Goal: Task Accomplishment & Management: Complete application form

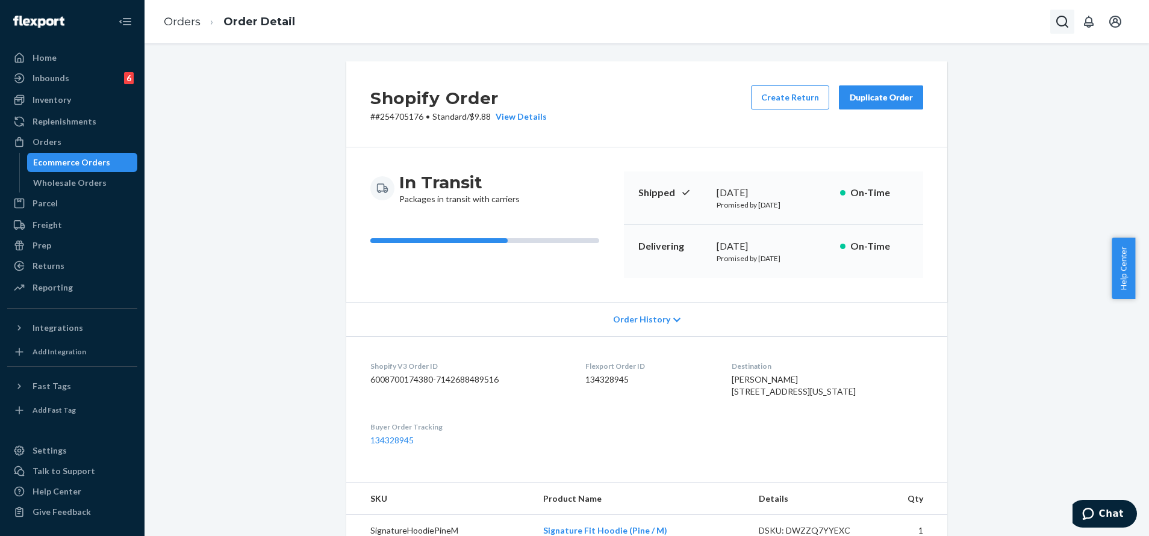
click at [1057, 20] on icon "Open Search Box" at bounding box center [1062, 22] width 12 height 12
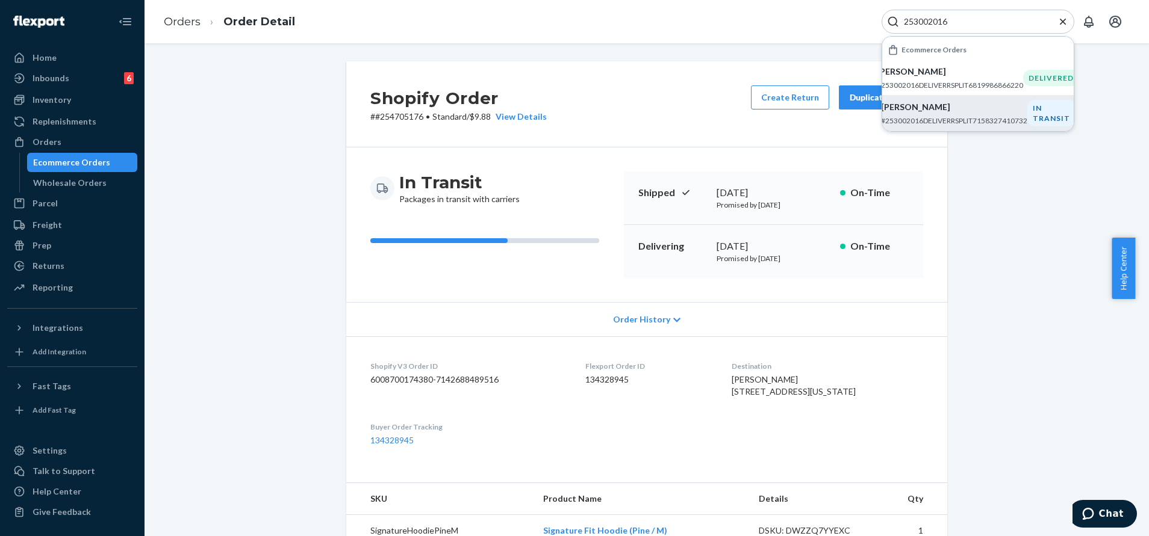
click at [941, 113] on div "[PERSON_NAME] #253002016DELIVERRSPLIT7158327410732" at bounding box center [954, 113] width 146 height 25
click at [990, 22] on input "253002016" at bounding box center [973, 22] width 148 height 12
paste input "592517"
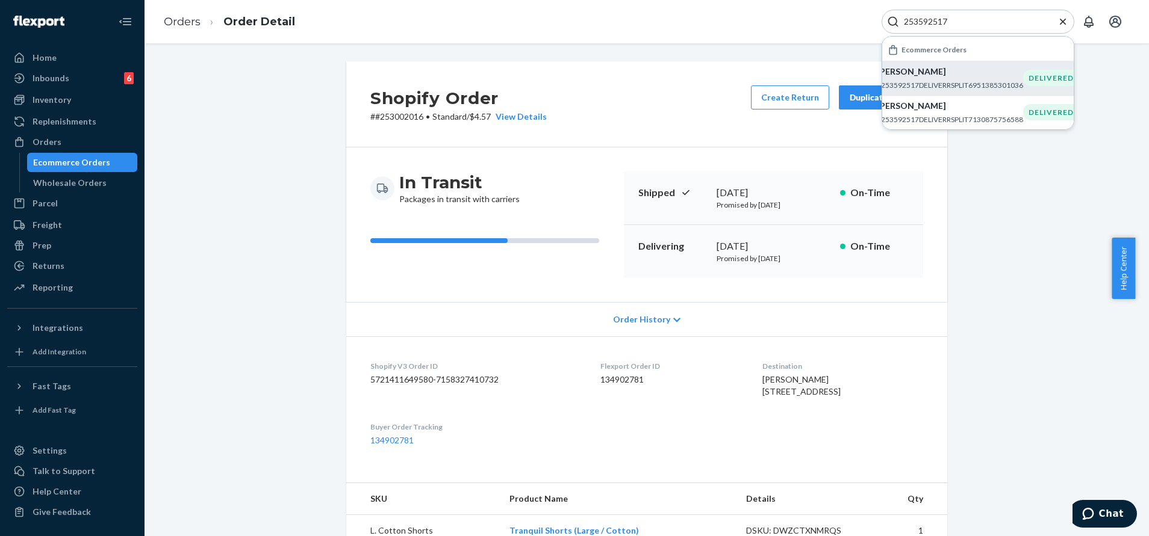
type input "253592517"
click at [986, 72] on p "[PERSON_NAME]" at bounding box center [950, 72] width 146 height 12
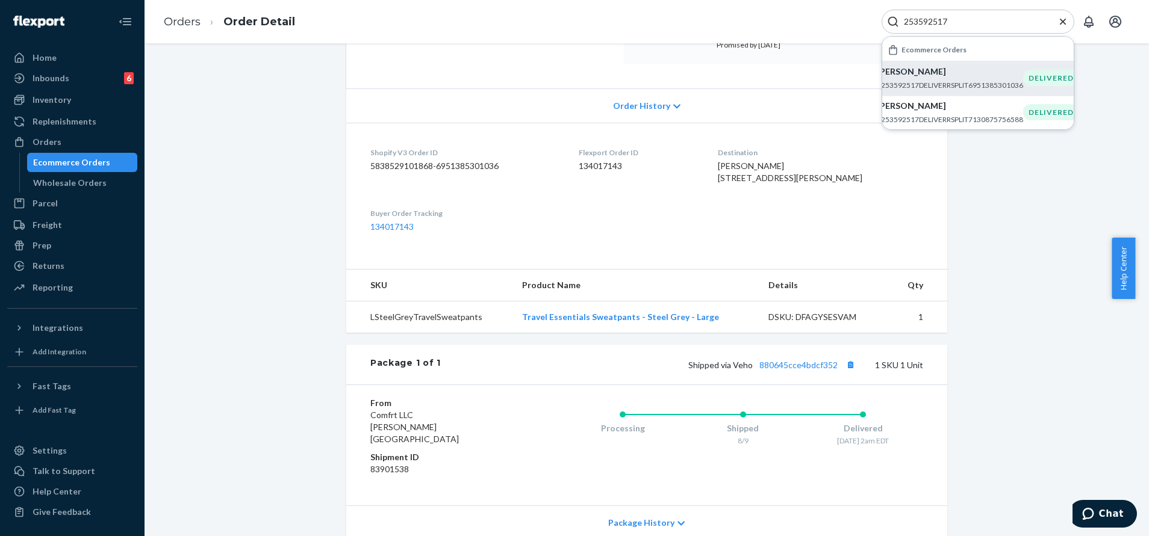
scroll to position [271, 0]
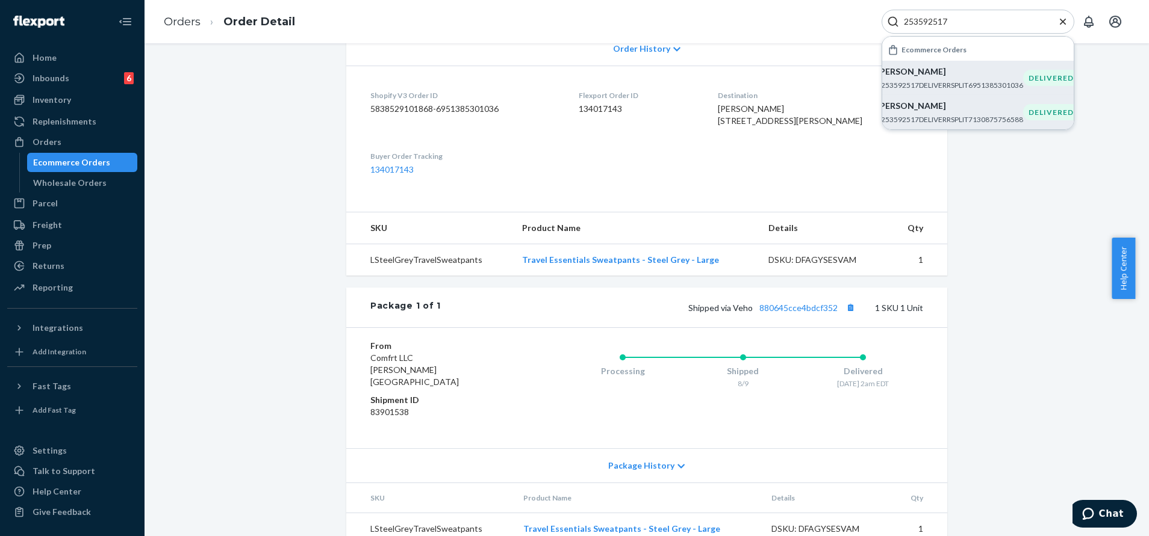
click at [955, 111] on p "[PERSON_NAME]" at bounding box center [950, 106] width 146 height 12
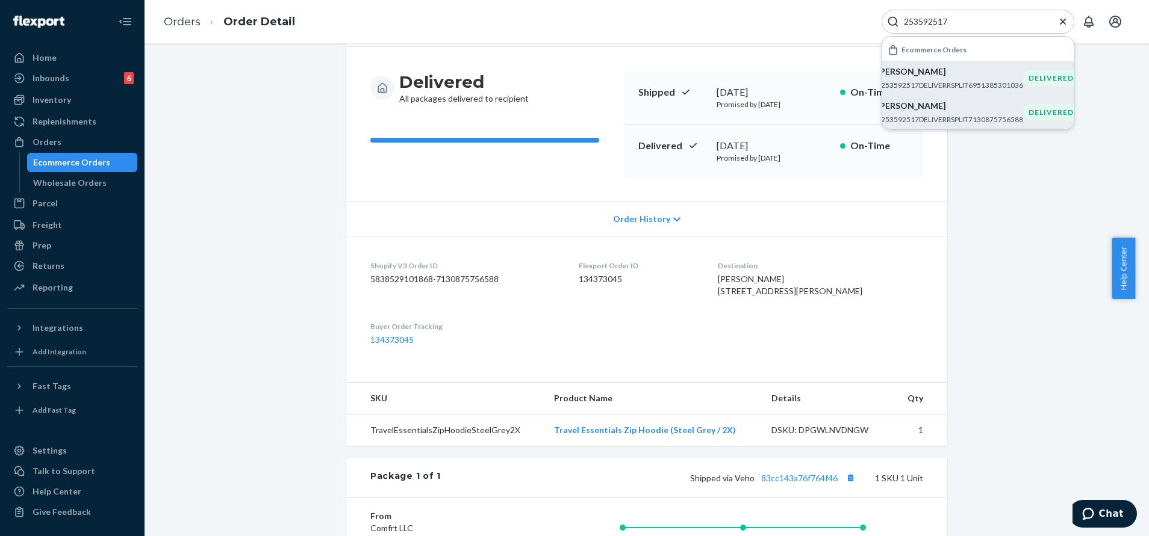
scroll to position [271, 0]
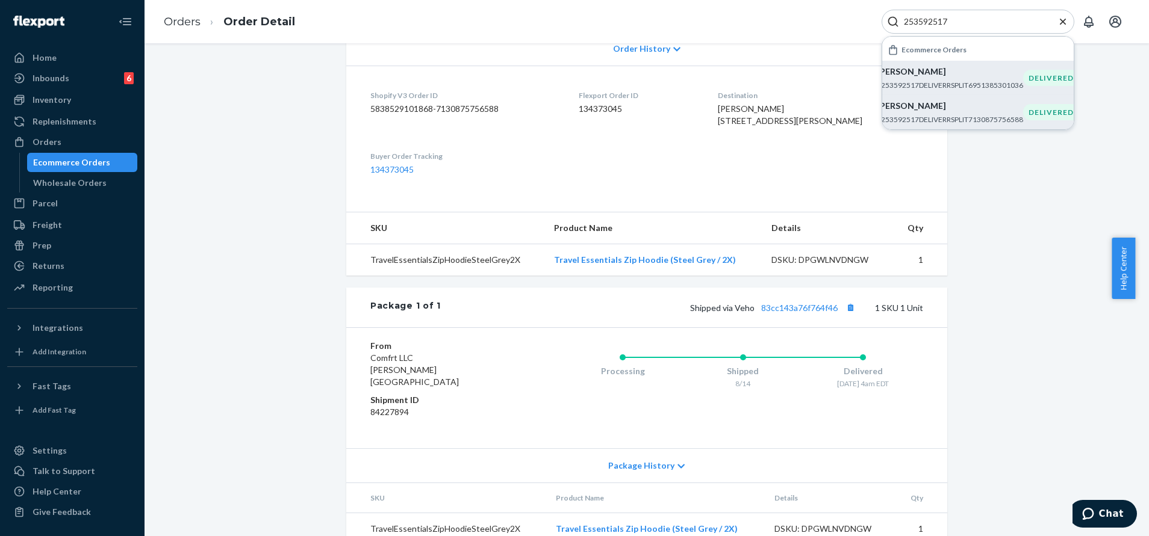
click at [1066, 22] on icon "Close Search" at bounding box center [1063, 22] width 12 height 12
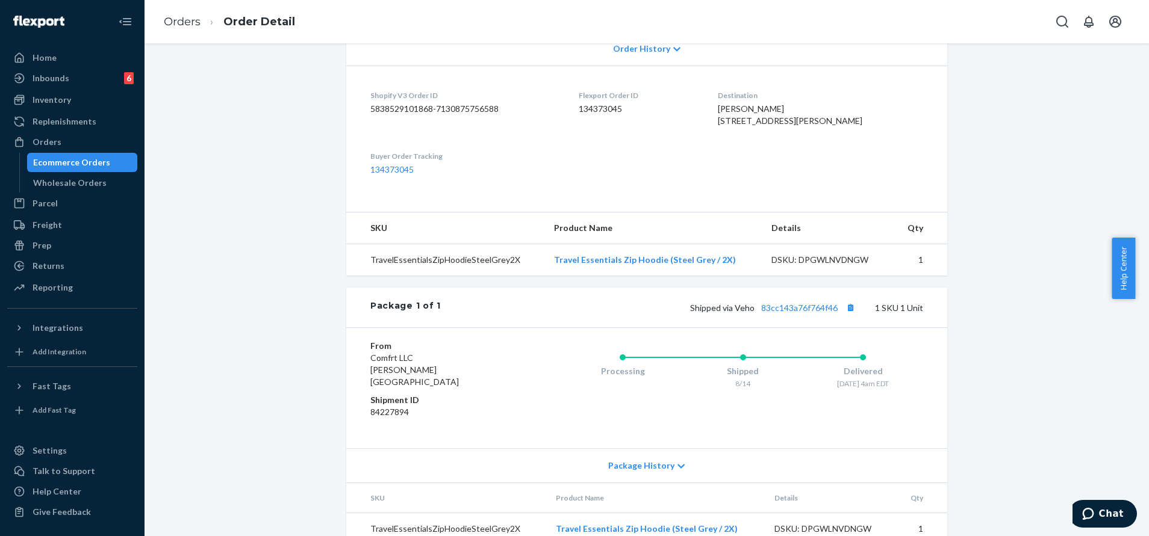
scroll to position [0, 0]
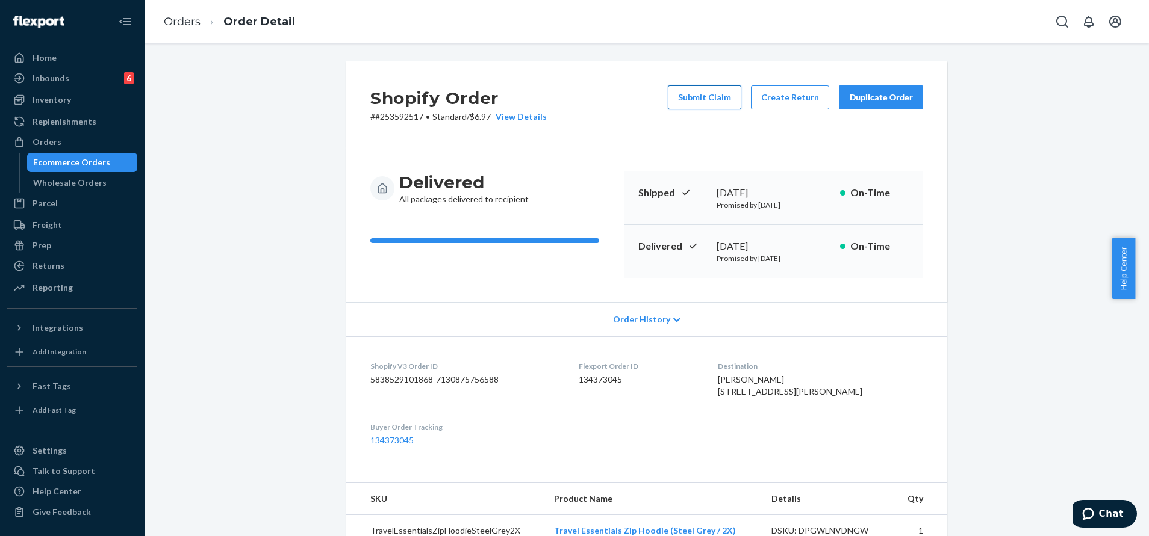
click at [697, 96] on button "Submit Claim" at bounding box center [704, 97] width 73 height 24
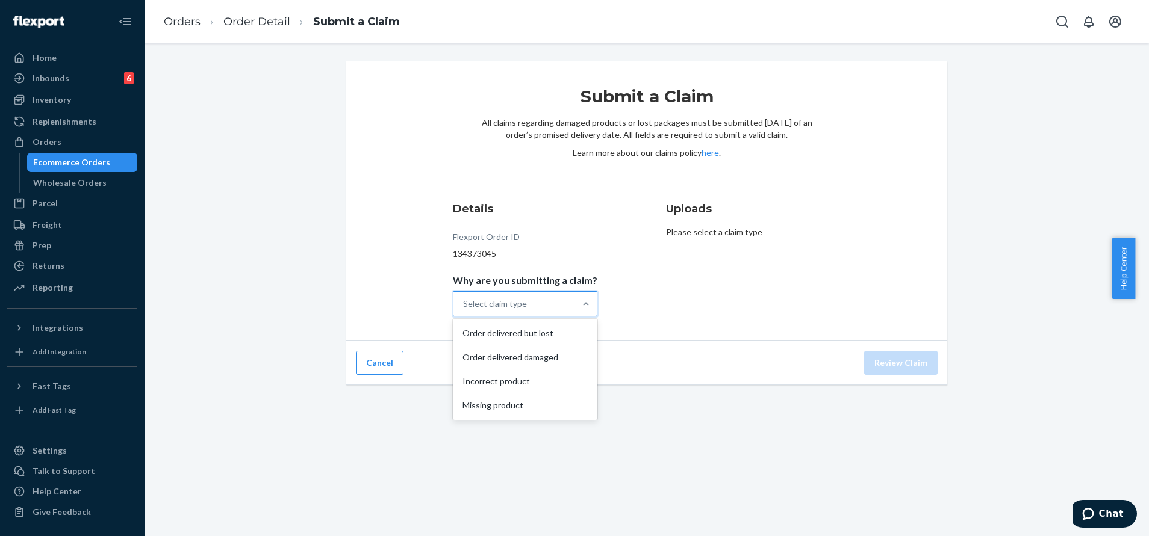
click at [558, 298] on div "Select claim type" at bounding box center [514, 304] width 122 height 24
click at [464, 298] on input "Why are you submitting a claim? option Order delivered but lost focused, 1 of 4…" at bounding box center [463, 304] width 1 height 12
click at [538, 361] on div "Order delivered damaged" at bounding box center [525, 358] width 140 height 24
click at [464, 310] on input "Why are you submitting a claim? option Order delivered damaged focused, 0 of 4.…" at bounding box center [463, 304] width 1 height 12
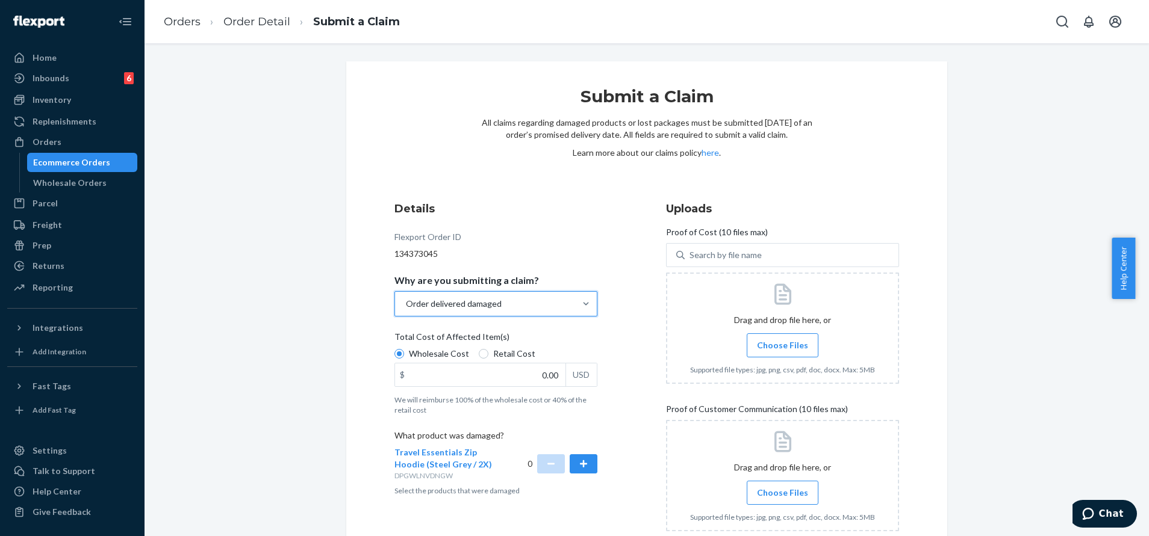
scroll to position [73, 0]
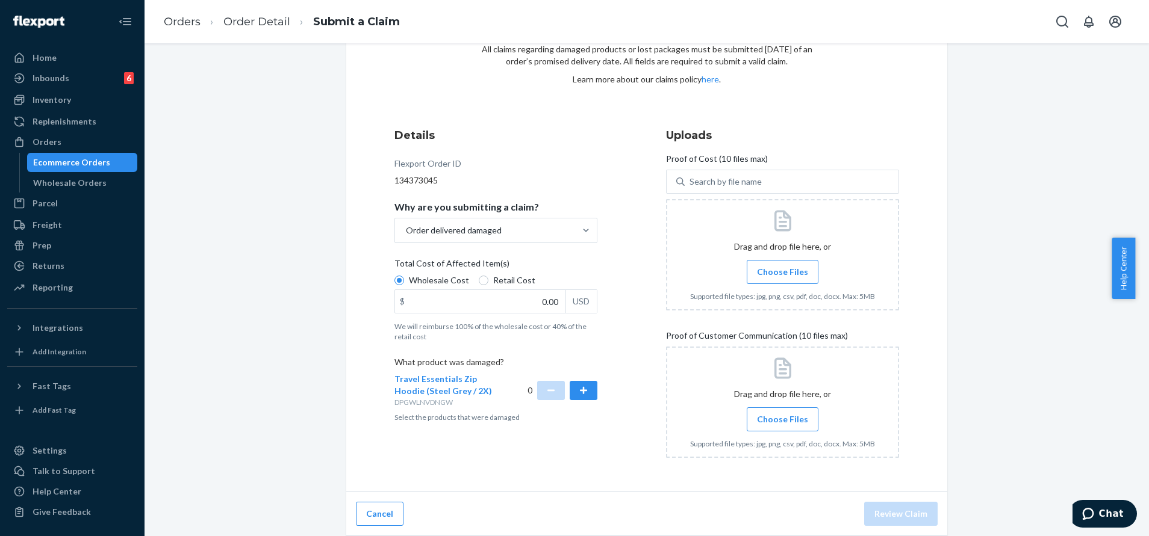
click at [774, 271] on span "Choose Files" at bounding box center [782, 272] width 51 height 12
click at [782, 271] on input "Choose Files" at bounding box center [782, 272] width 1 height 13
click at [827, 418] on div at bounding box center [782, 402] width 233 height 111
click at [758, 272] on span "Choose Files" at bounding box center [782, 272] width 51 height 12
click at [782, 272] on input "Choose Files" at bounding box center [782, 272] width 1 height 13
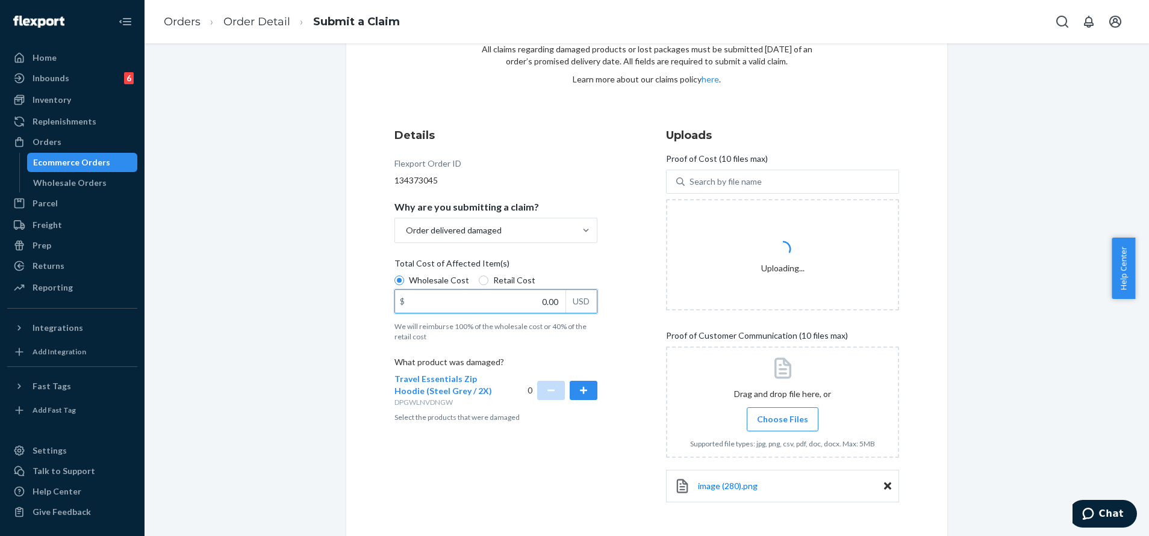
click at [523, 303] on input "0.00" at bounding box center [480, 301] width 170 height 23
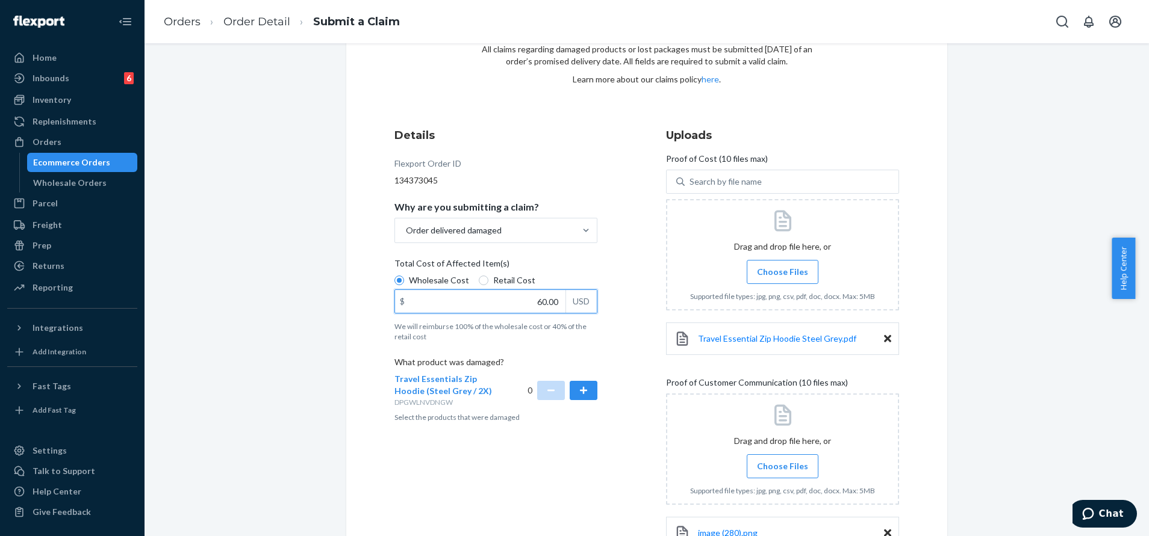
type input "60.00"
click at [775, 451] on div at bounding box center [782, 449] width 233 height 111
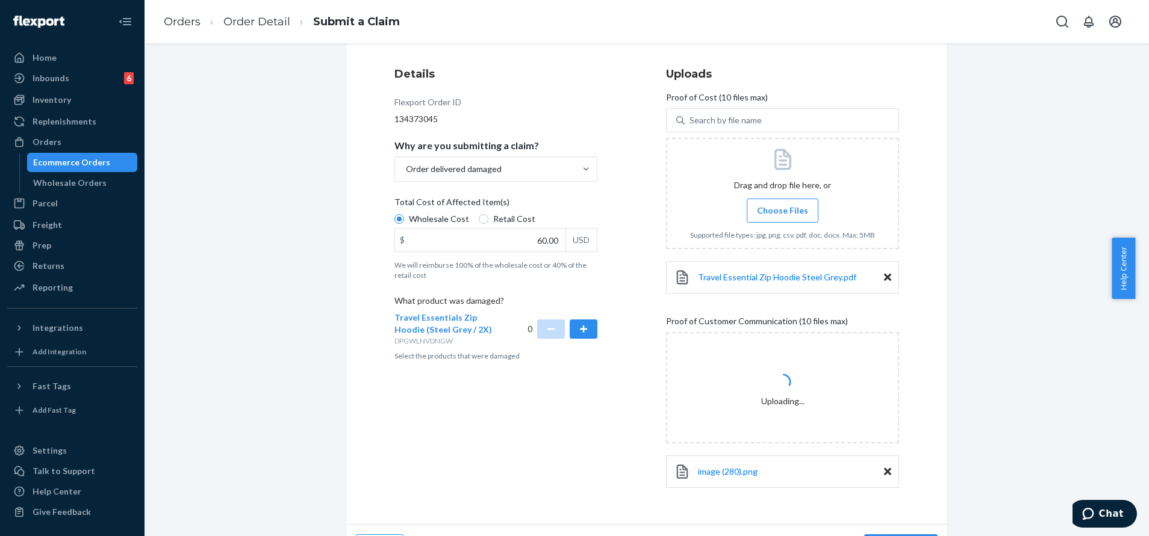
scroll to position [167, 0]
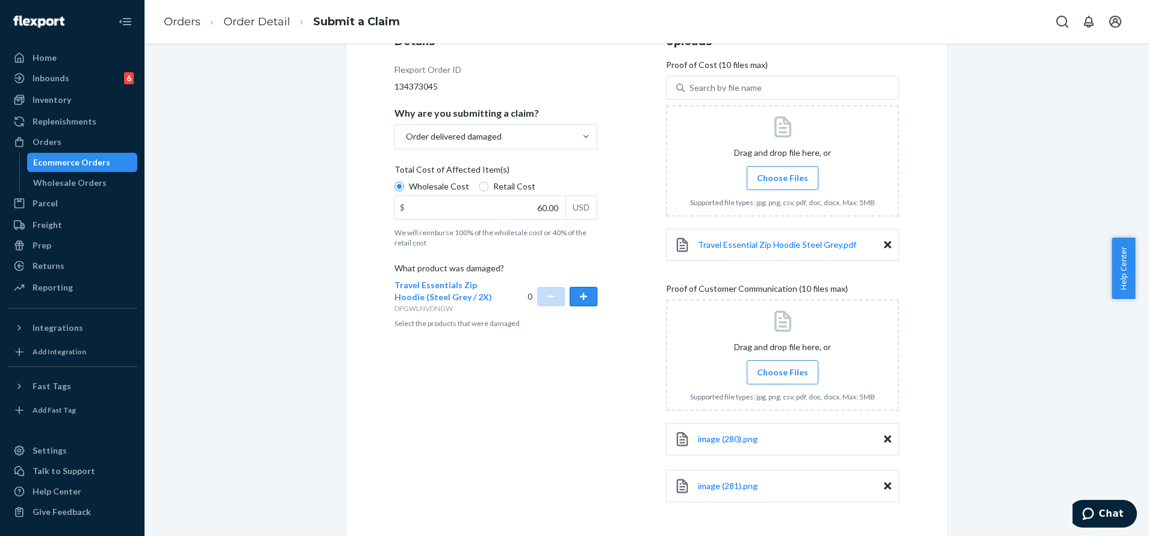
click at [585, 295] on button "button" at bounding box center [584, 296] width 28 height 19
click at [789, 367] on span "Choose Files" at bounding box center [782, 373] width 51 height 12
click at [783, 367] on input "Choose Files" at bounding box center [782, 372] width 1 height 13
click at [777, 365] on label "Choose Files" at bounding box center [783, 373] width 72 height 24
click at [782, 366] on input "Choose Files" at bounding box center [782, 372] width 1 height 13
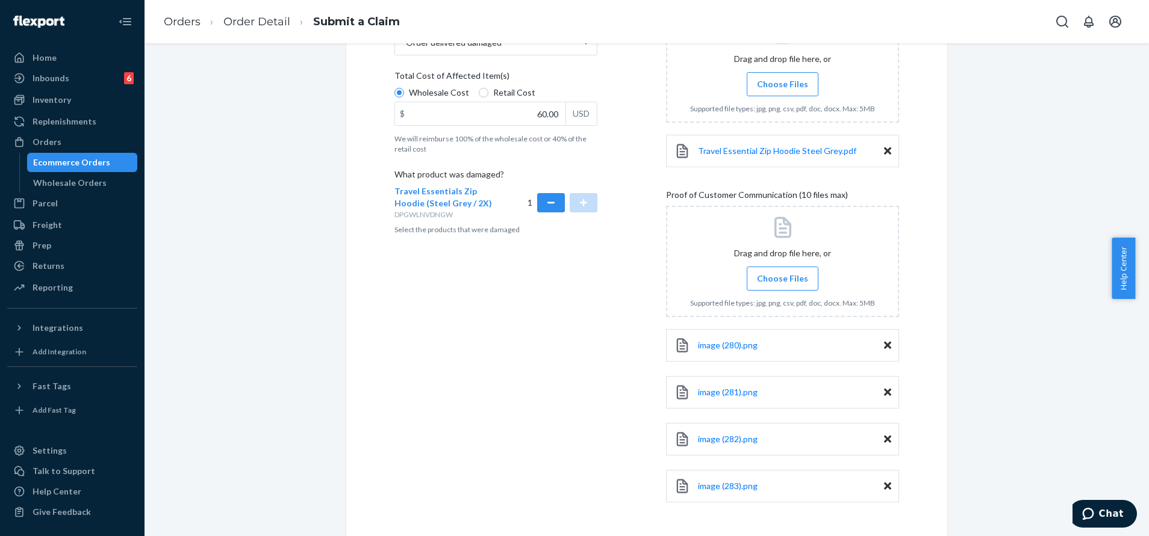
scroll to position [308, 0]
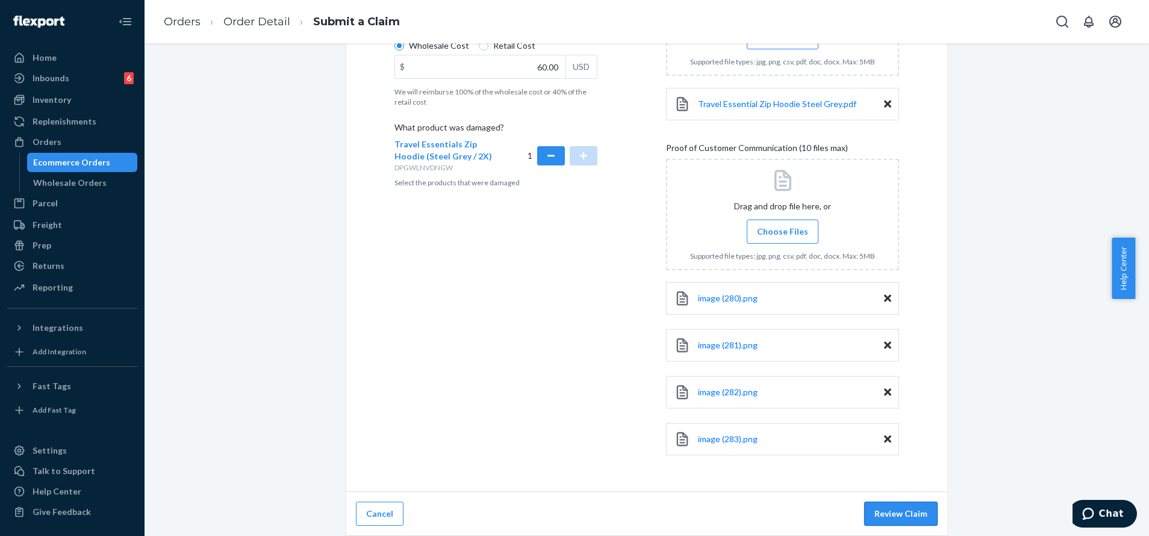
click at [895, 511] on button "Review Claim" at bounding box center [900, 514] width 73 height 24
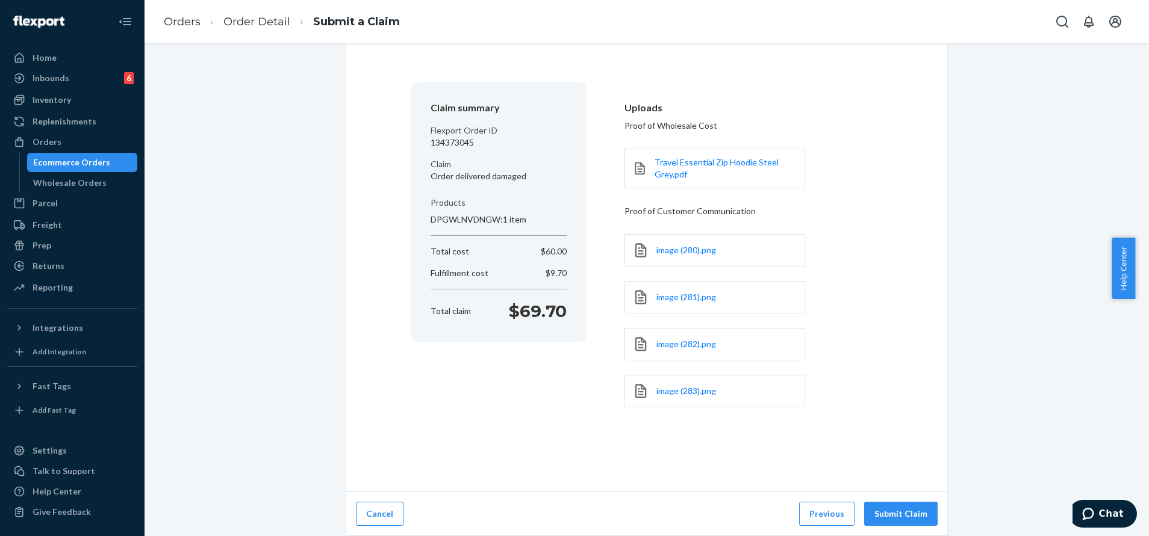
scroll to position [64, 0]
click at [903, 512] on button "Submit Claim" at bounding box center [900, 514] width 73 height 24
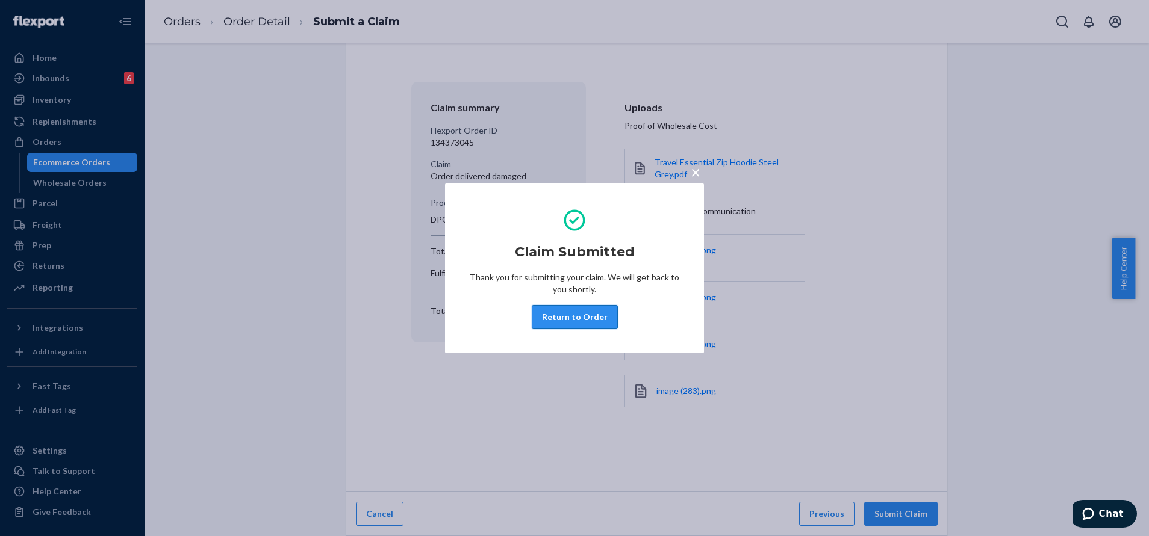
click at [594, 312] on button "Return to Order" at bounding box center [575, 317] width 86 height 24
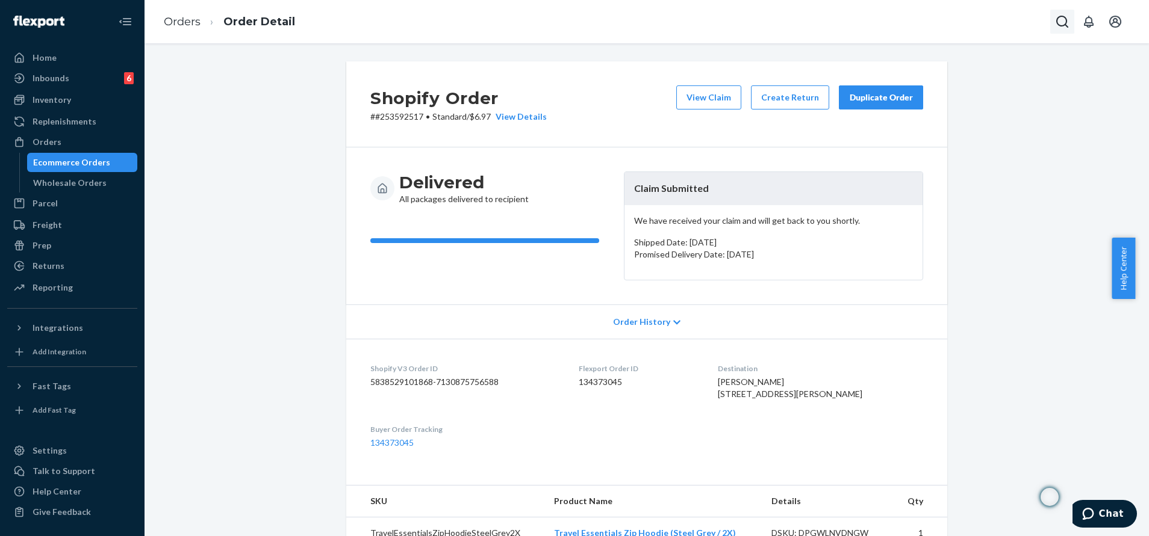
click at [1062, 25] on icon "Open Search Box" at bounding box center [1062, 21] width 14 height 14
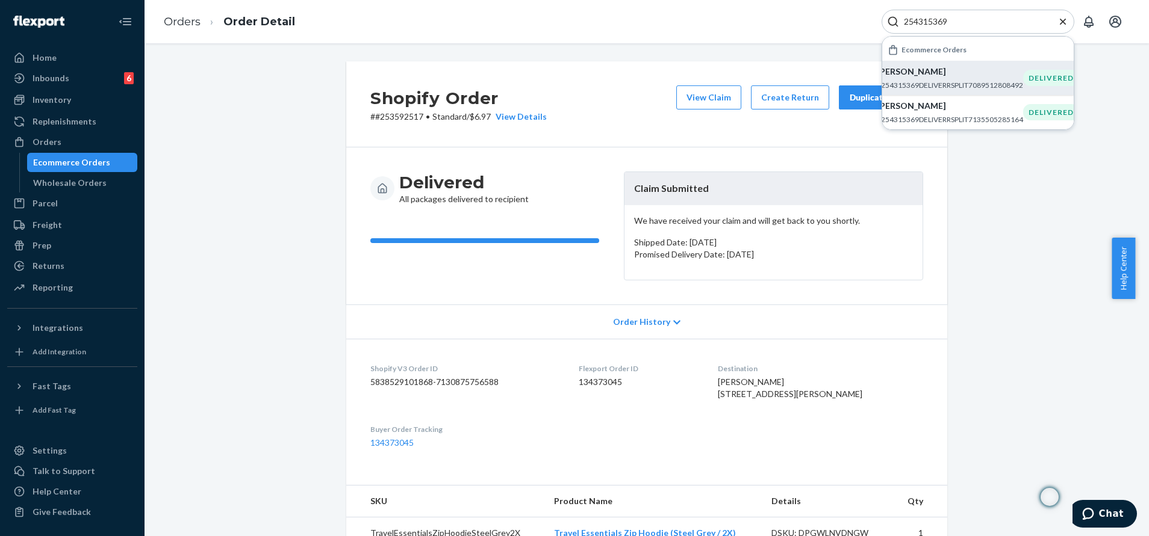
click at [1008, 80] on p "#254315369DELIVERRSPLIT7089512808492" at bounding box center [950, 85] width 146 height 10
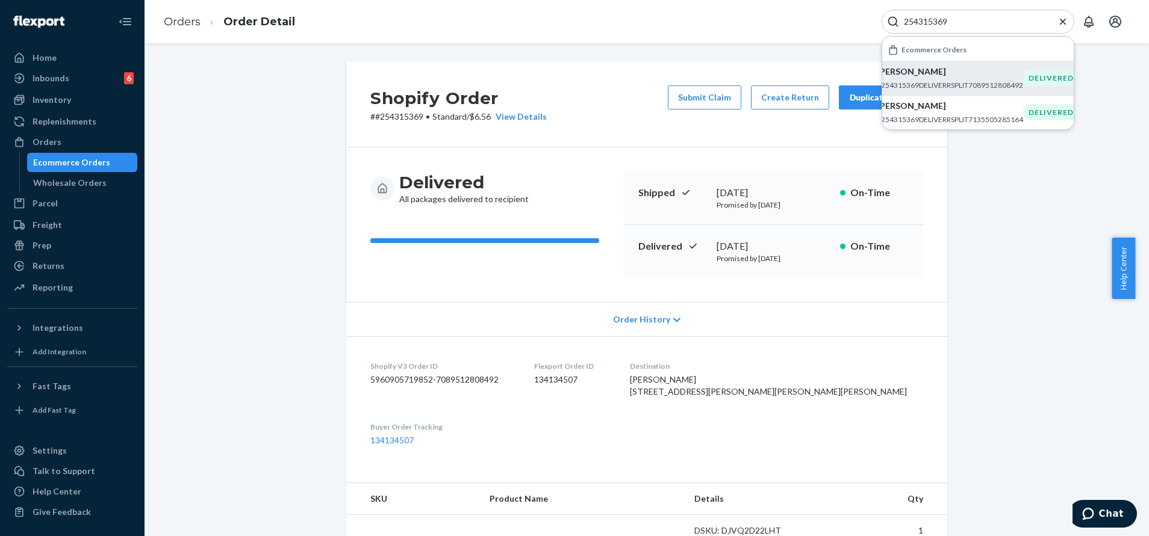
scroll to position [272, 0]
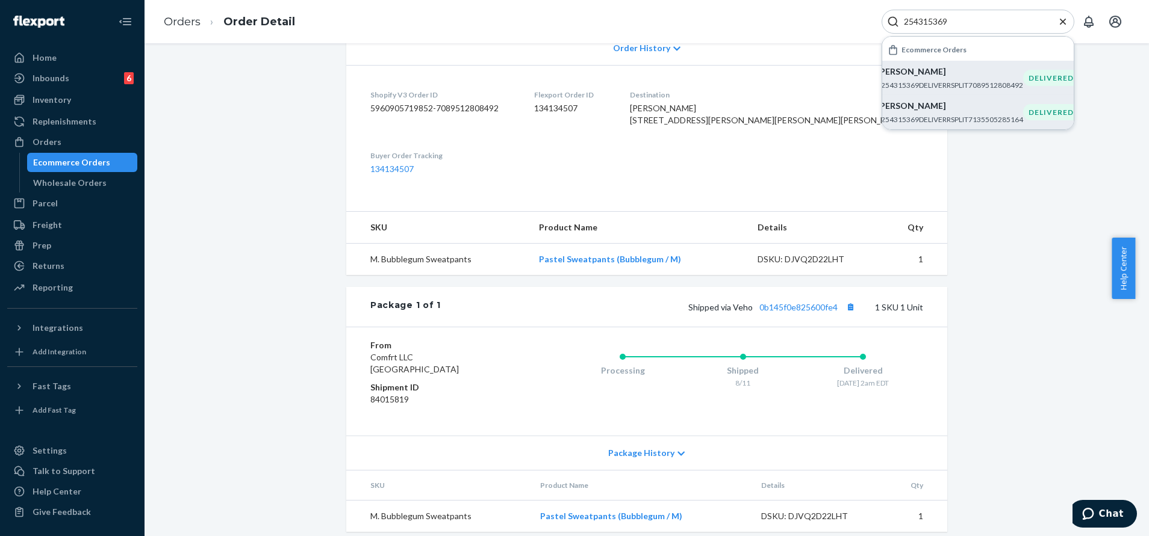
click at [1002, 111] on p "[PERSON_NAME]" at bounding box center [950, 106] width 146 height 12
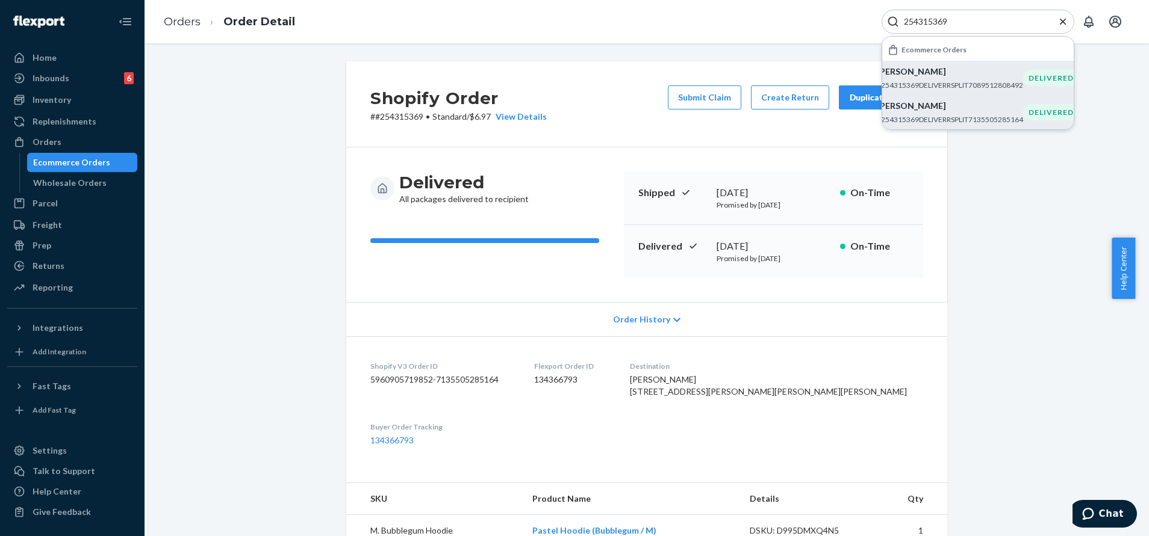
scroll to position [90, 0]
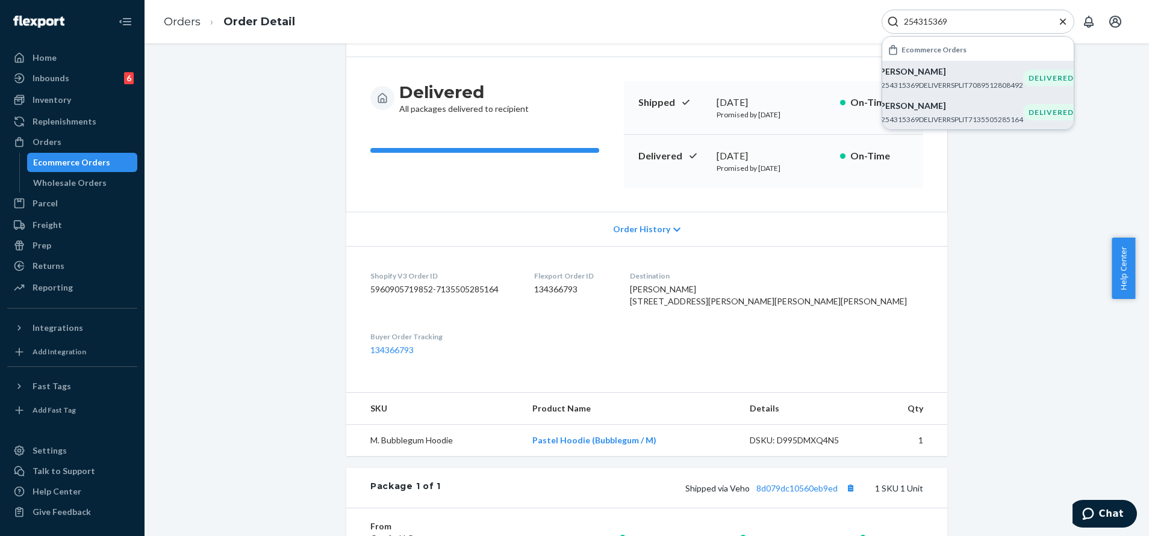
click at [983, 28] on div "254315369" at bounding box center [977, 22] width 193 height 24
click at [979, 22] on input "254315369" at bounding box center [973, 22] width 148 height 12
paste input "503042"
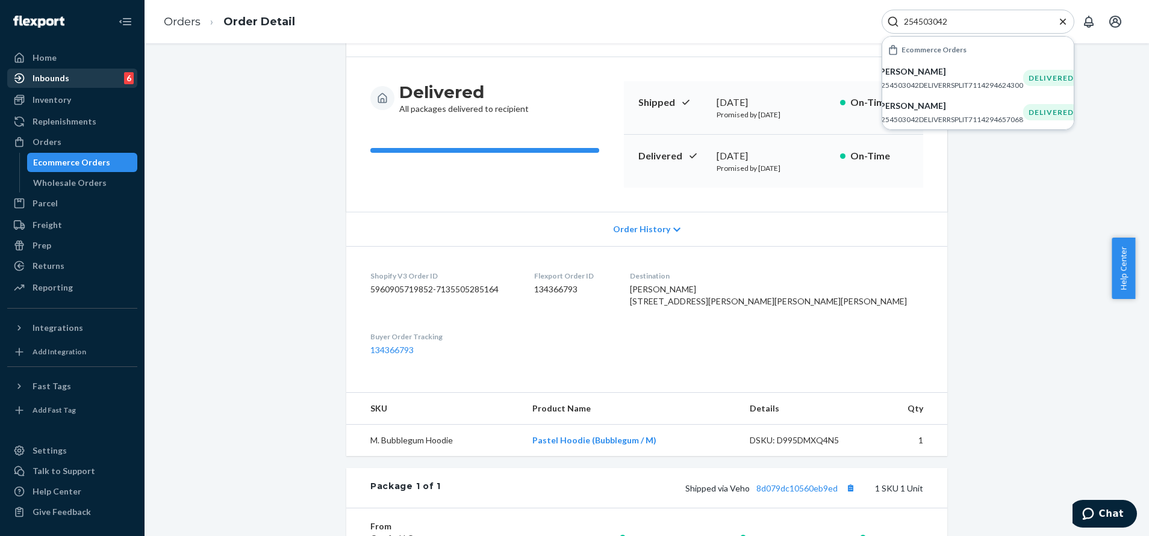
type input "254503042"
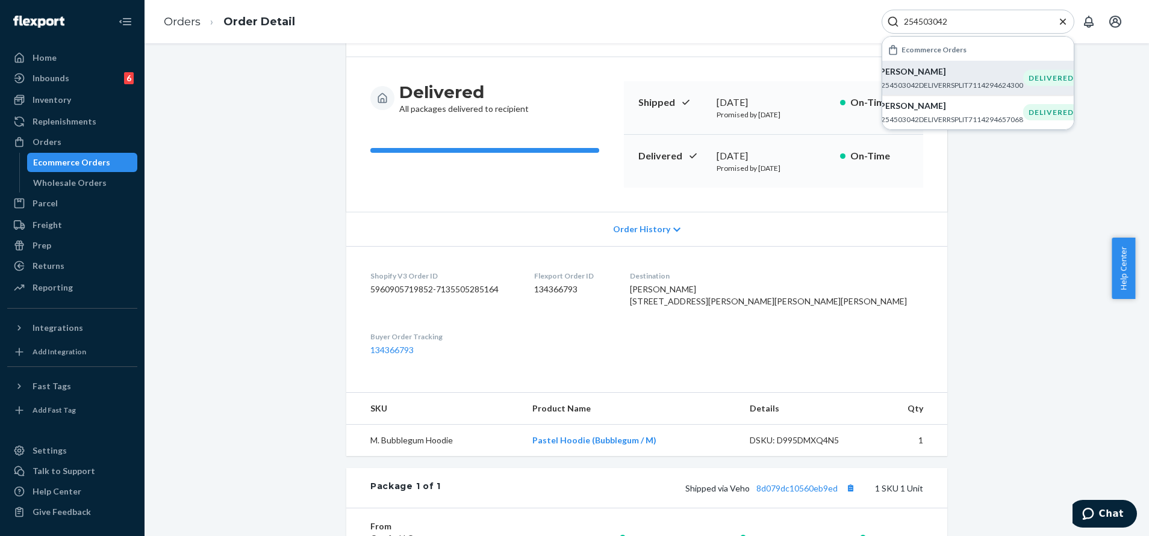
click at [943, 87] on p "#254503042DELIVERRSPLIT7114294624300" at bounding box center [950, 85] width 146 height 10
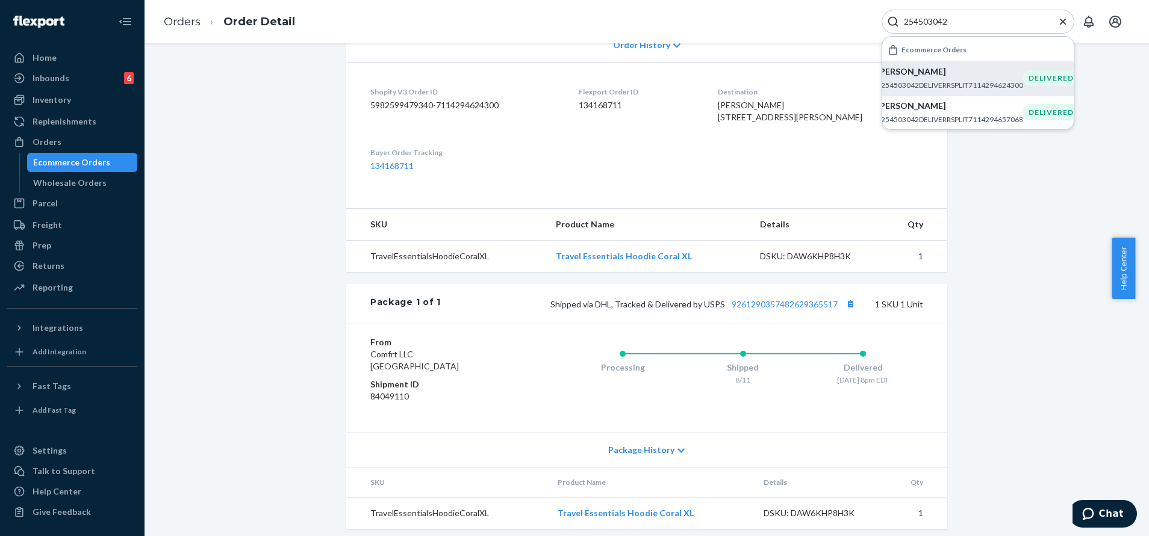
scroll to position [306, 0]
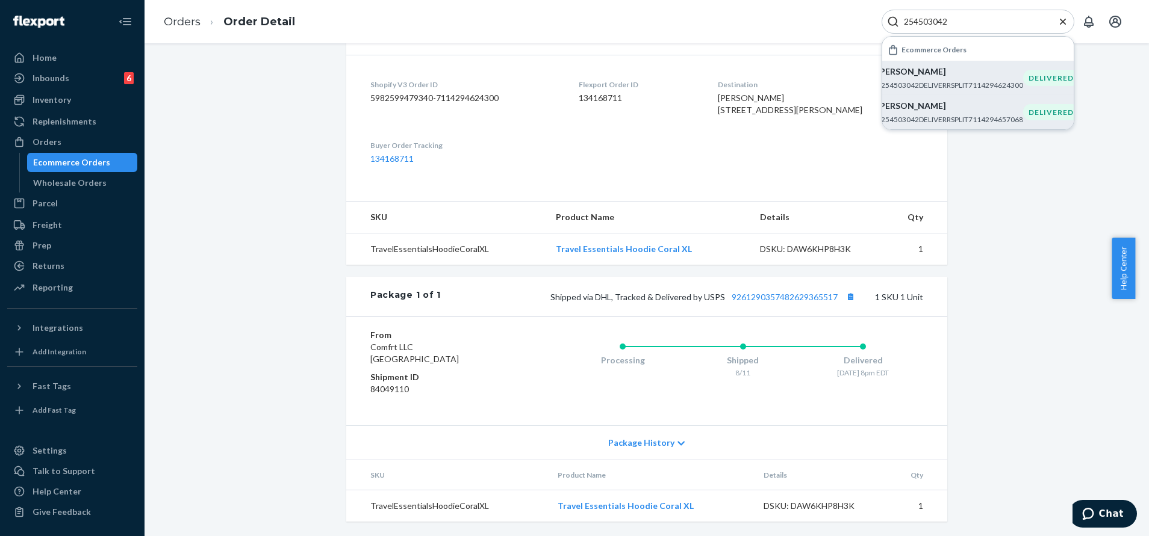
click at [937, 117] on p "#254503042DELIVERRSPLIT7114294657068" at bounding box center [950, 119] width 146 height 10
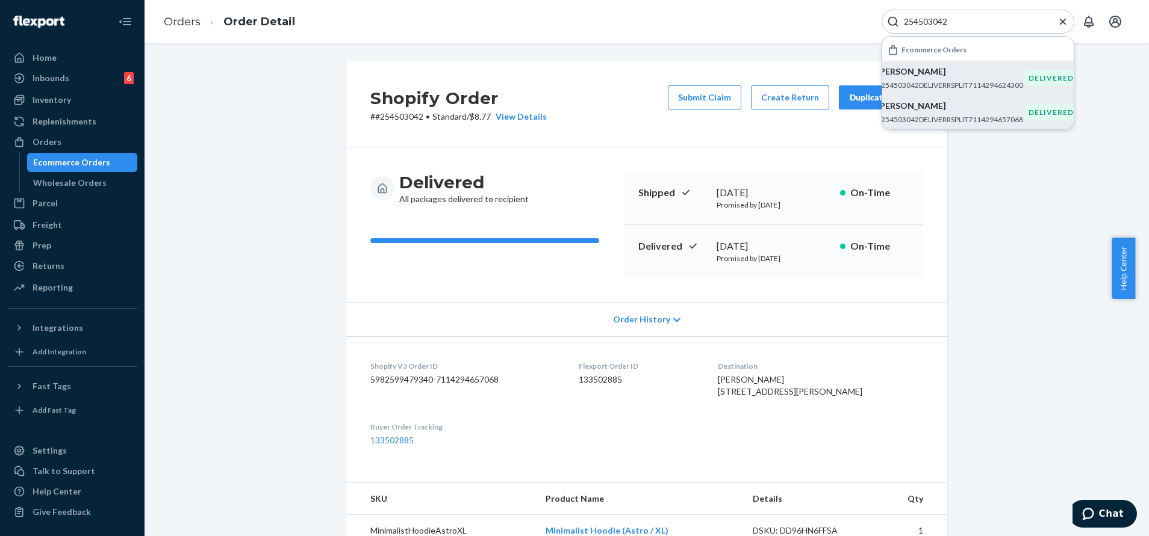
scroll to position [181, 0]
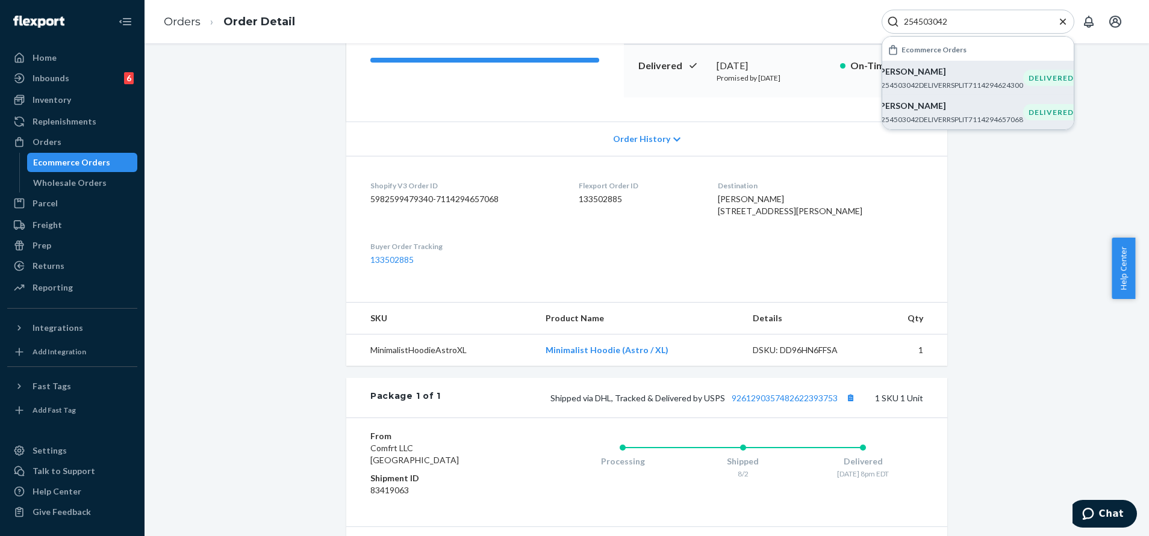
click at [896, 78] on div "[PERSON_NAME] #254503042DELIVERRSPLIT7114294624300" at bounding box center [950, 78] width 146 height 25
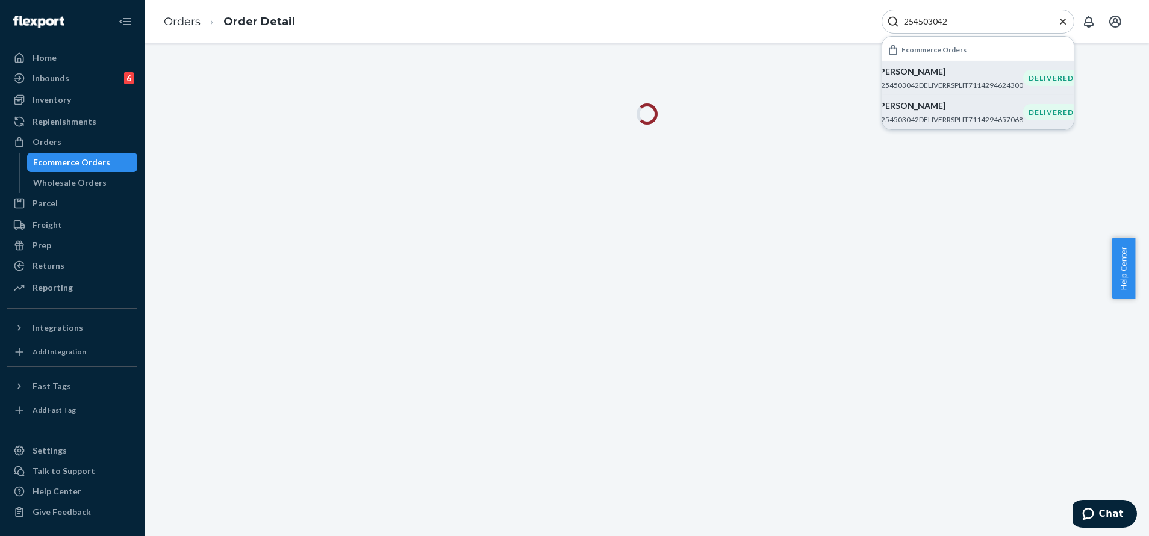
click at [1058, 22] on icon "Close Search" at bounding box center [1063, 22] width 12 height 12
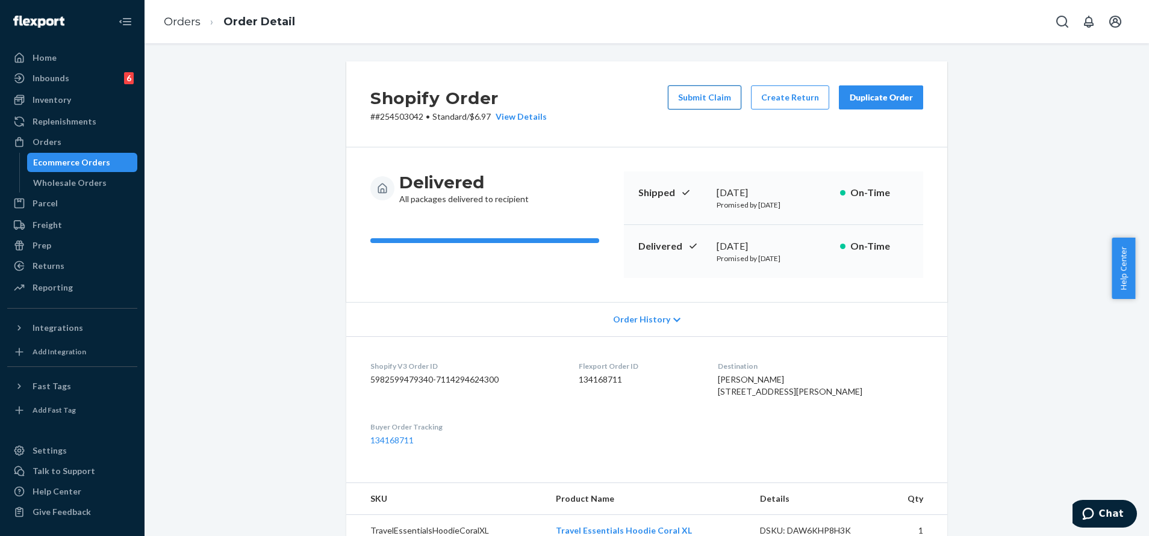
click at [718, 101] on button "Submit Claim" at bounding box center [704, 97] width 73 height 24
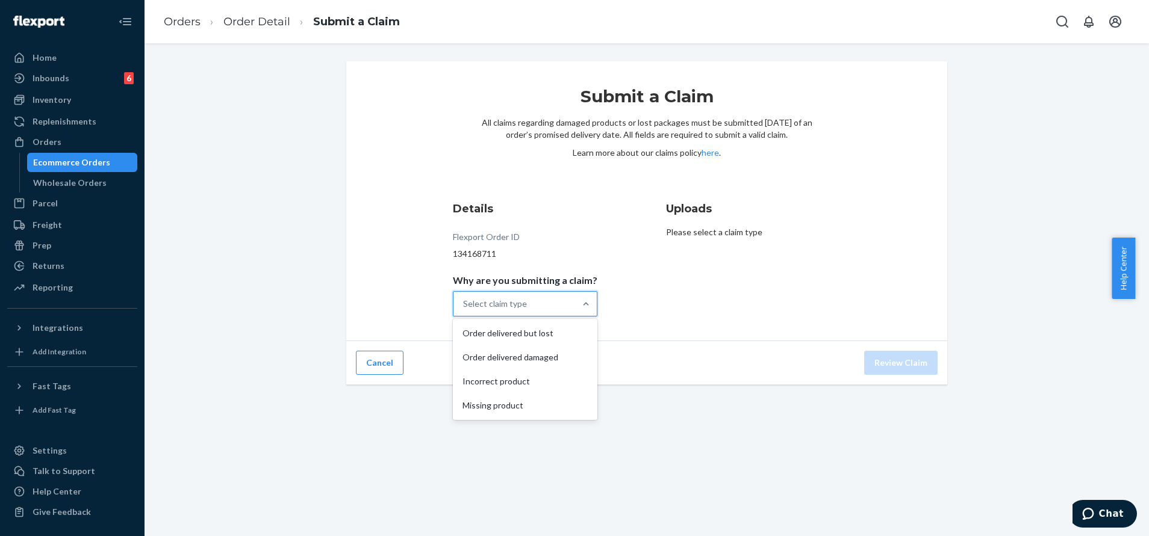
click at [559, 311] on div "Select claim type" at bounding box center [514, 304] width 122 height 24
click at [464, 310] on input "Why are you submitting a claim? option Order delivered but lost focused, 1 of 4…" at bounding box center [463, 304] width 1 height 12
click at [538, 361] on div "Order delivered damaged" at bounding box center [525, 358] width 140 height 24
click at [464, 310] on input "Why are you submitting a claim? option Order delivered damaged focused, 2 of 4.…" at bounding box center [463, 304] width 1 height 12
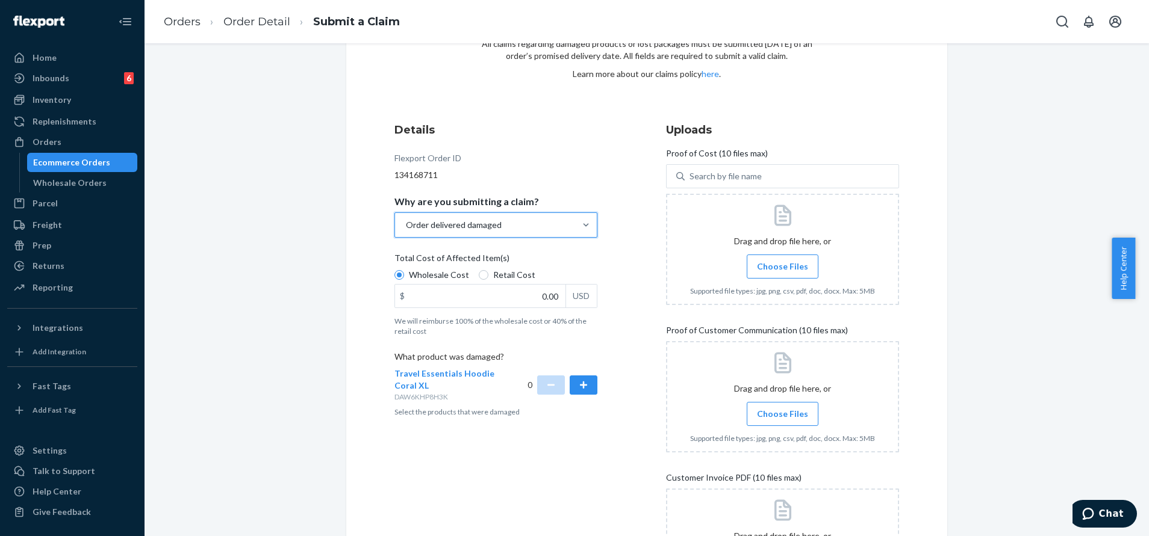
scroll to position [181, 0]
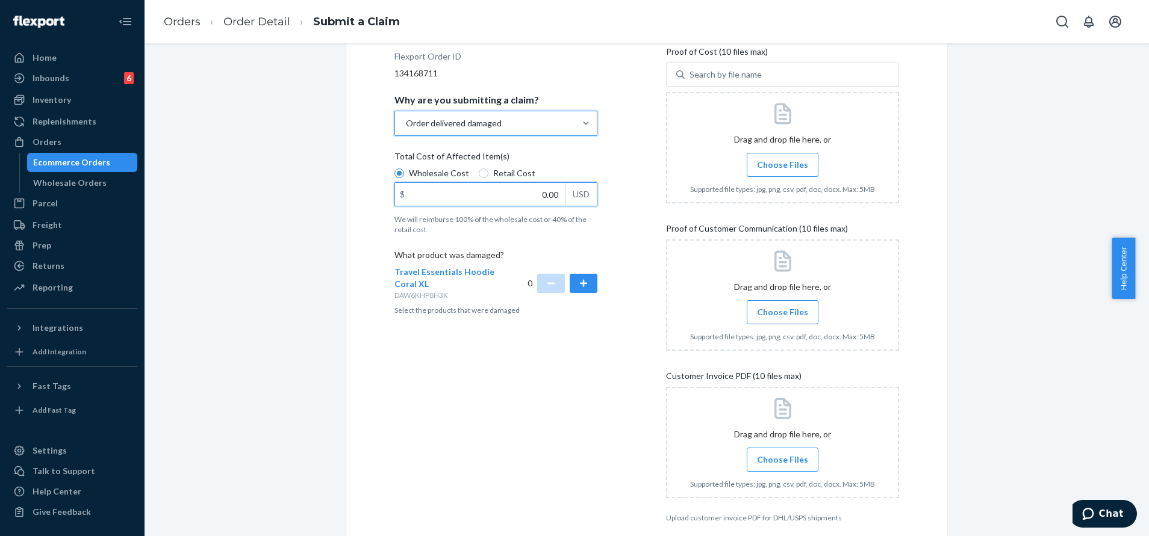
click at [516, 187] on input "0.00" at bounding box center [480, 194] width 170 height 23
type input "50.00"
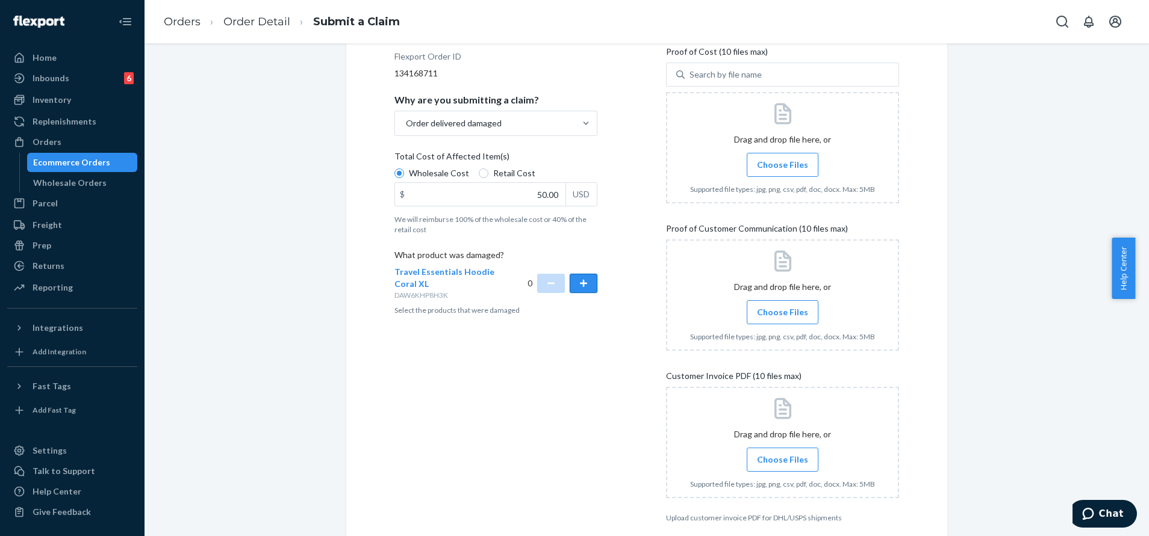
click at [585, 288] on button "button" at bounding box center [584, 283] width 28 height 19
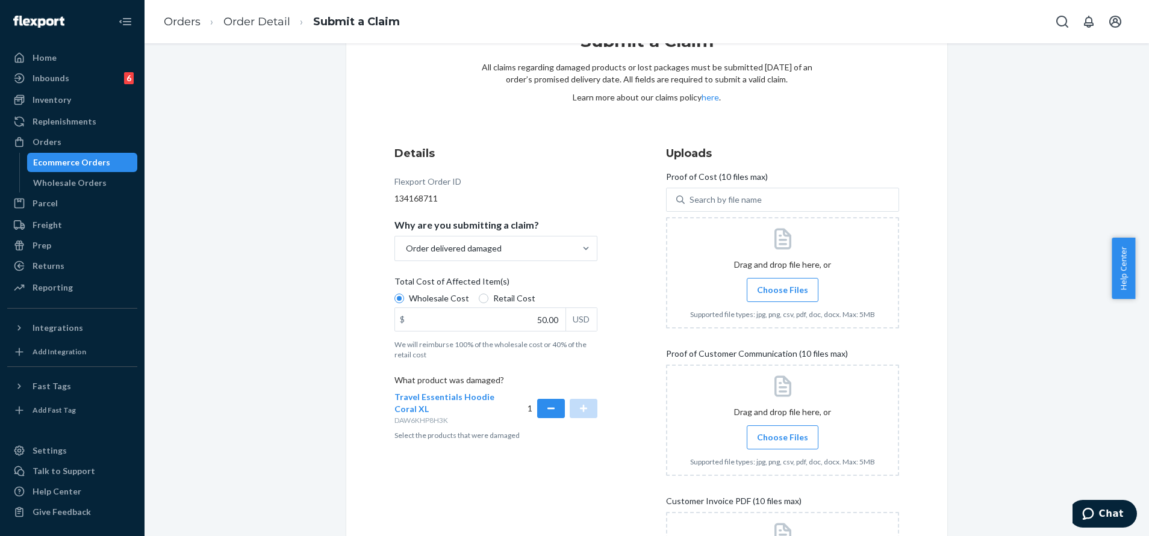
click at [789, 304] on div at bounding box center [782, 272] width 233 height 111
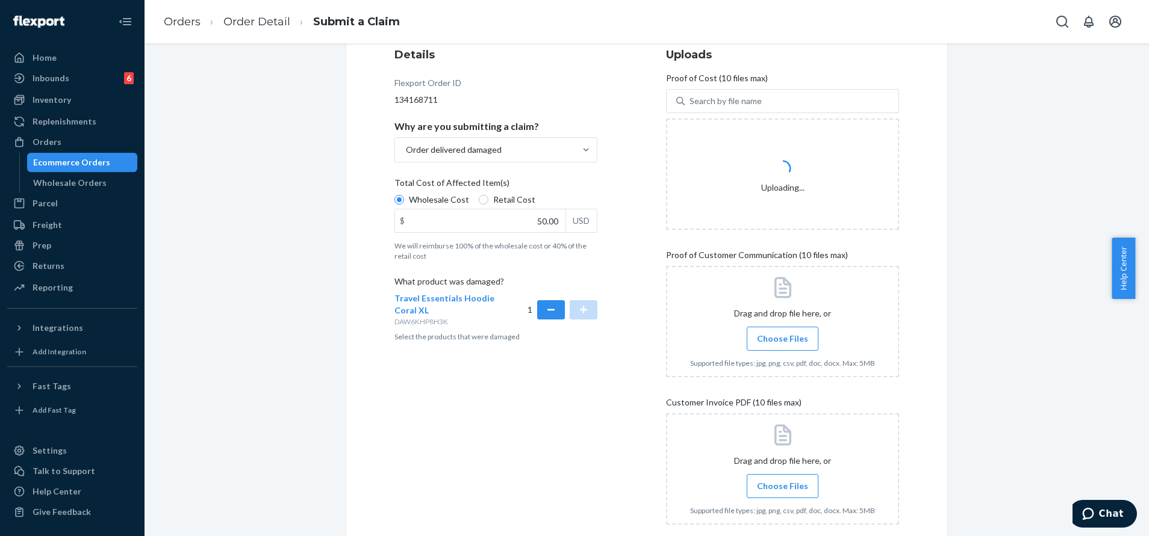
scroll to position [236, 0]
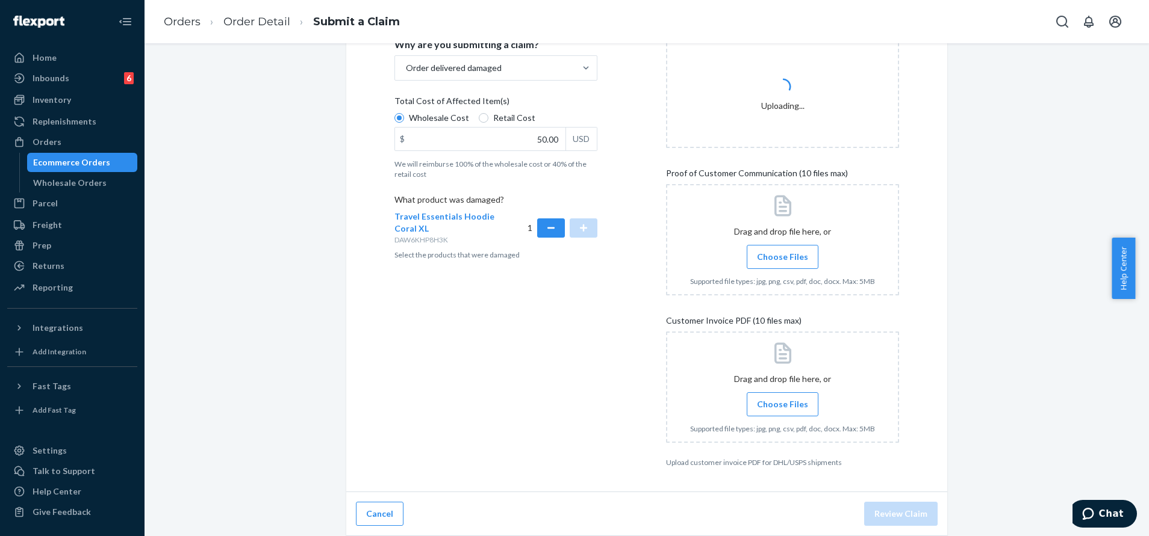
click at [774, 412] on label "Choose Files" at bounding box center [783, 405] width 72 height 24
click at [782, 411] on input "Choose Files" at bounding box center [782, 404] width 1 height 13
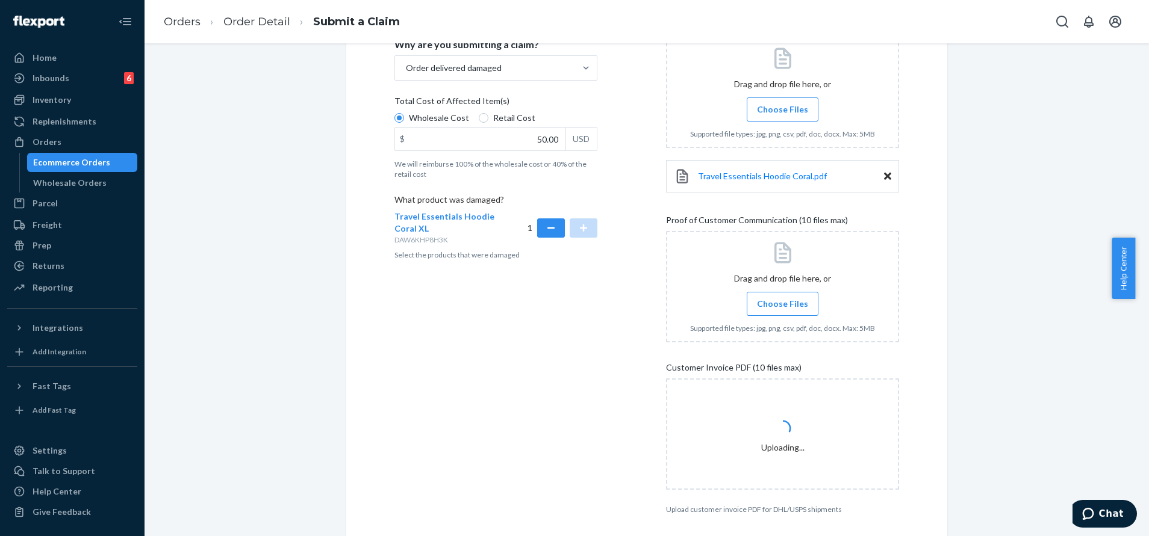
click at [800, 306] on label "Choose Files" at bounding box center [783, 304] width 72 height 24
click at [783, 306] on input "Choose Files" at bounding box center [782, 303] width 1 height 13
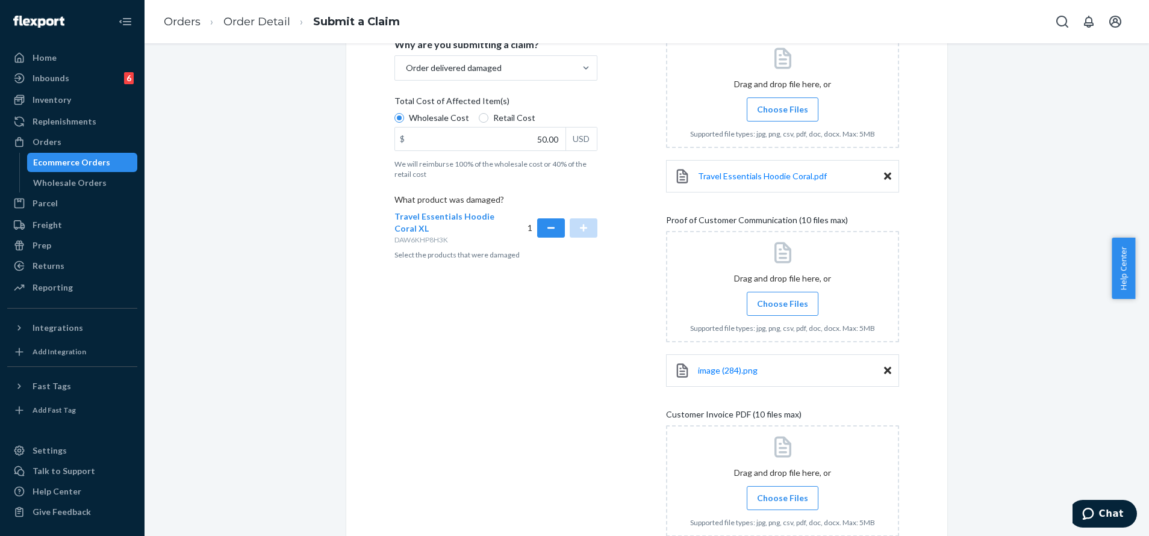
click at [774, 292] on label "Choose Files" at bounding box center [783, 304] width 72 height 24
click at [782, 297] on input "Choose Files" at bounding box center [782, 303] width 1 height 13
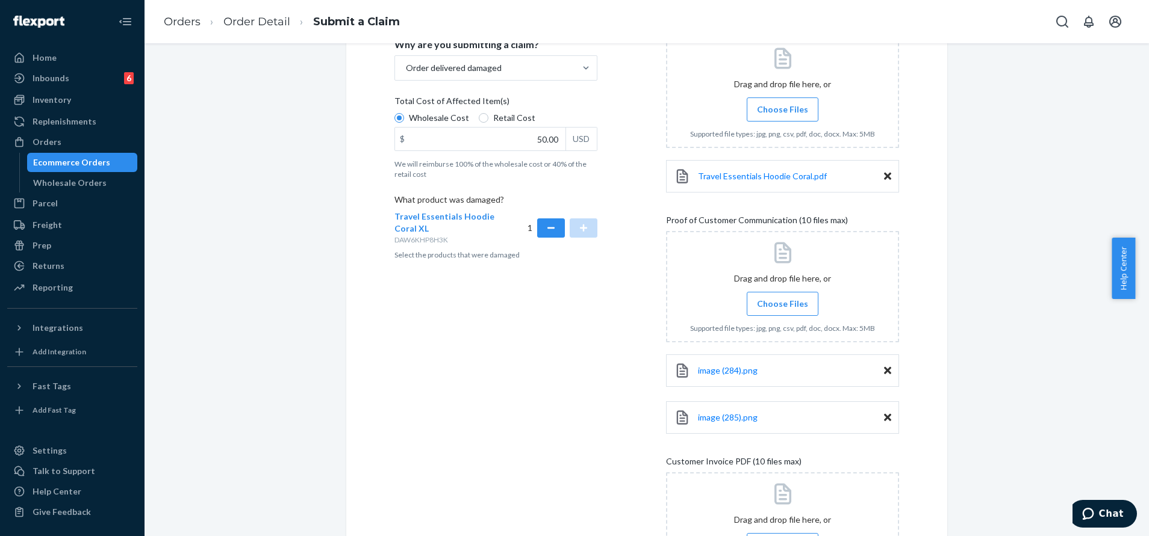
click at [793, 294] on label "Choose Files" at bounding box center [783, 304] width 72 height 24
click at [783, 297] on input "Choose Files" at bounding box center [782, 303] width 1 height 13
click at [781, 295] on label "Choose Files" at bounding box center [783, 304] width 72 height 24
click at [782, 297] on input "Choose Files" at bounding box center [782, 303] width 1 height 13
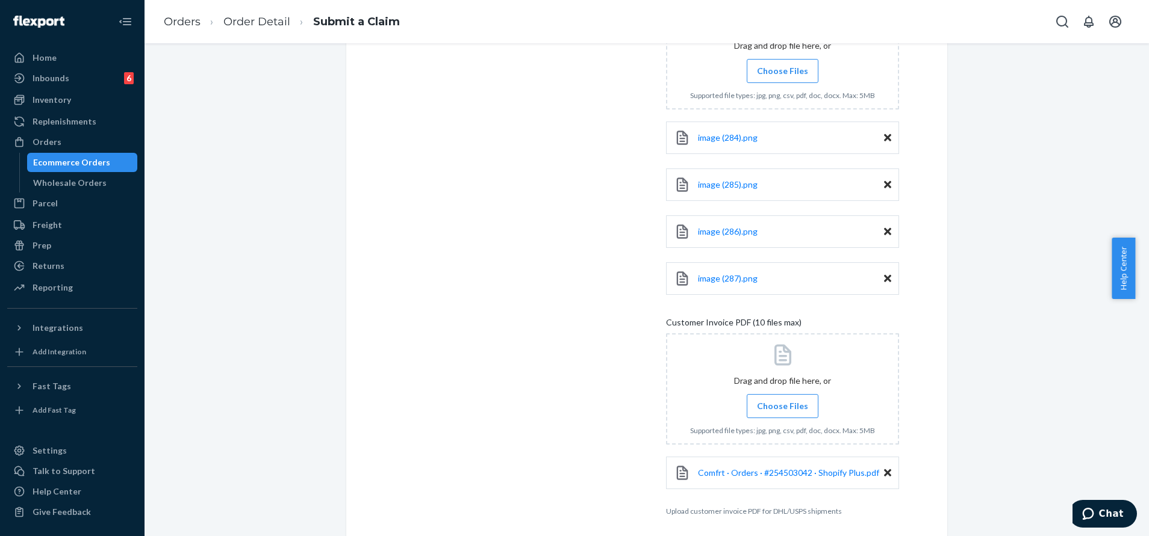
scroll to position [518, 0]
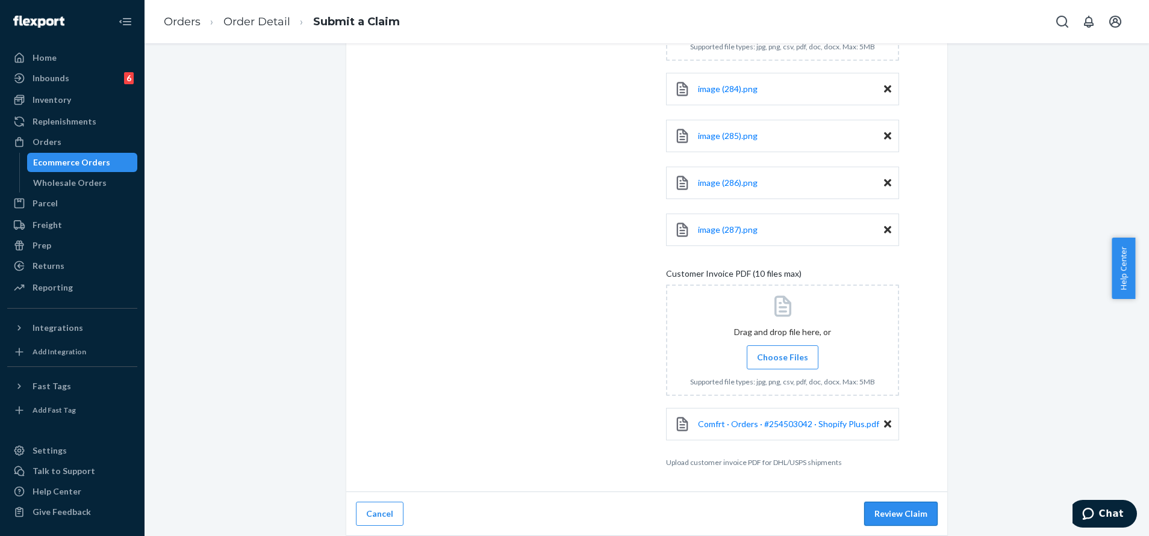
click at [907, 512] on button "Review Claim" at bounding box center [900, 514] width 73 height 24
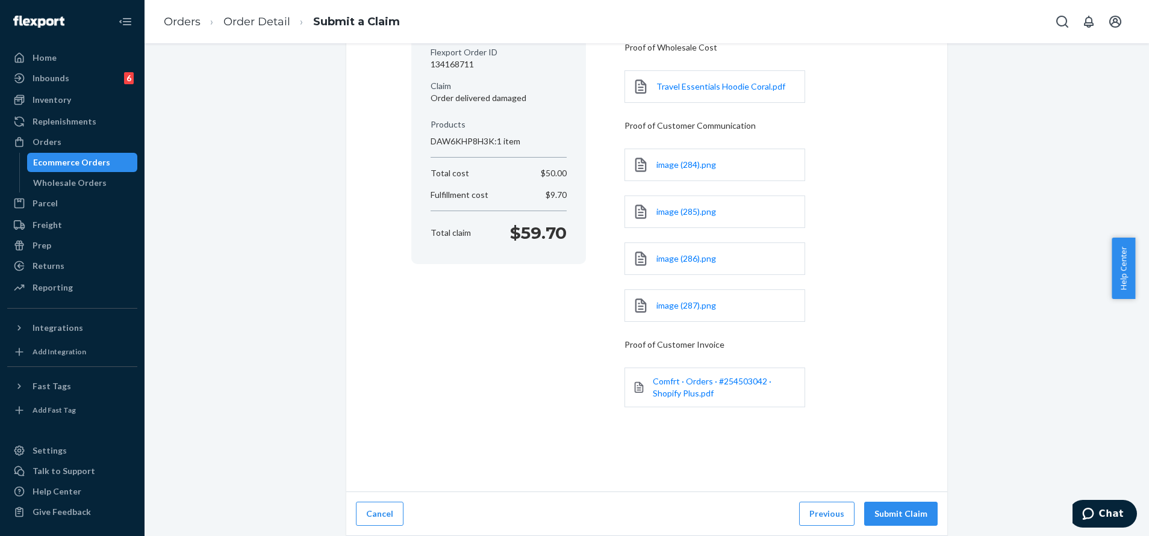
scroll to position [142, 0]
click at [897, 515] on button "Submit Claim" at bounding box center [900, 514] width 73 height 24
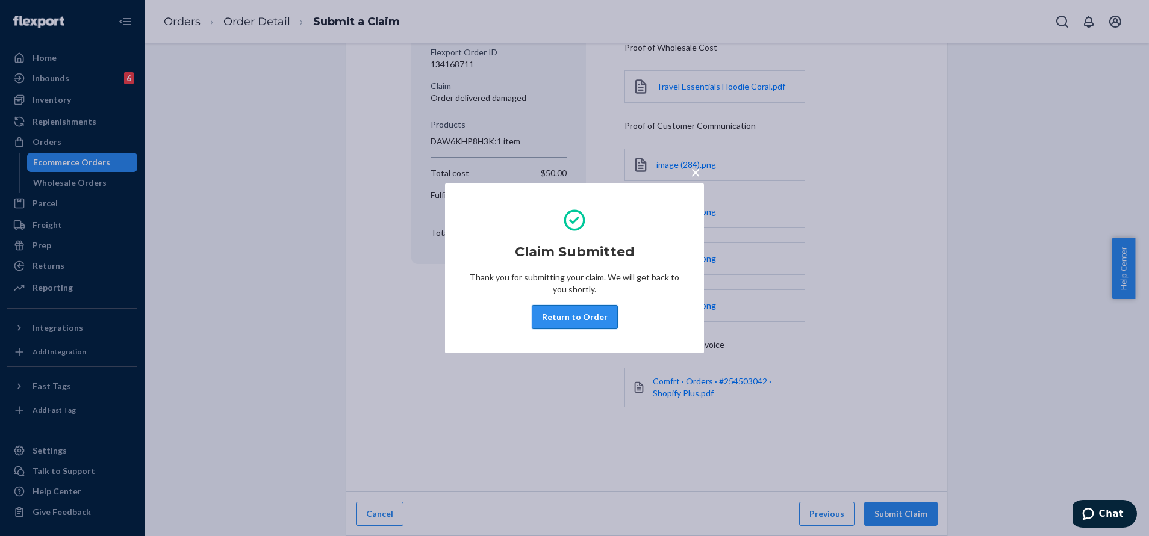
click at [573, 317] on button "Return to Order" at bounding box center [575, 317] width 86 height 24
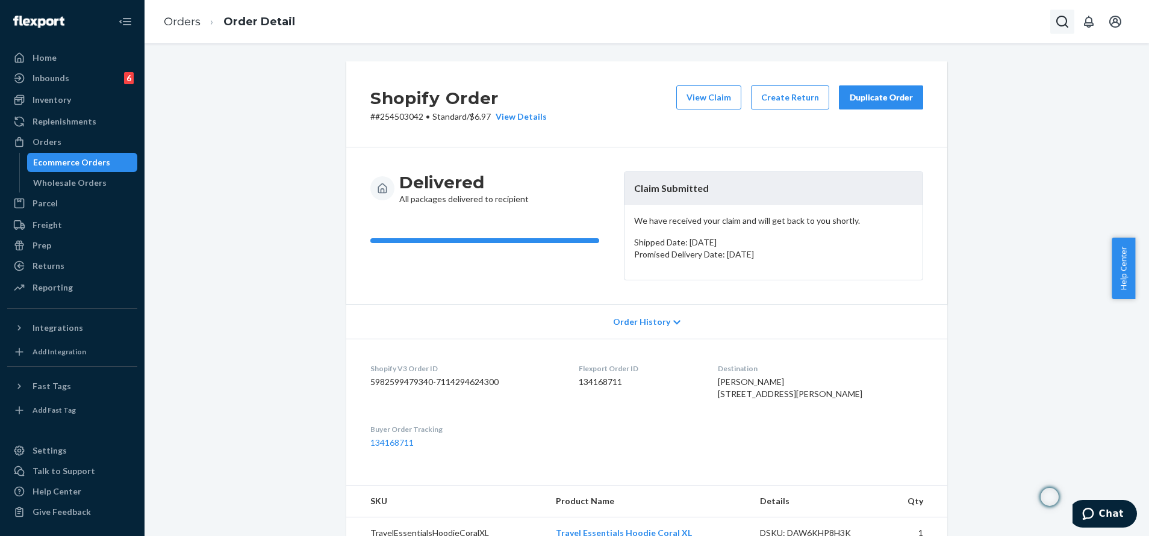
click at [1062, 30] on button "Open Search Box" at bounding box center [1062, 22] width 24 height 24
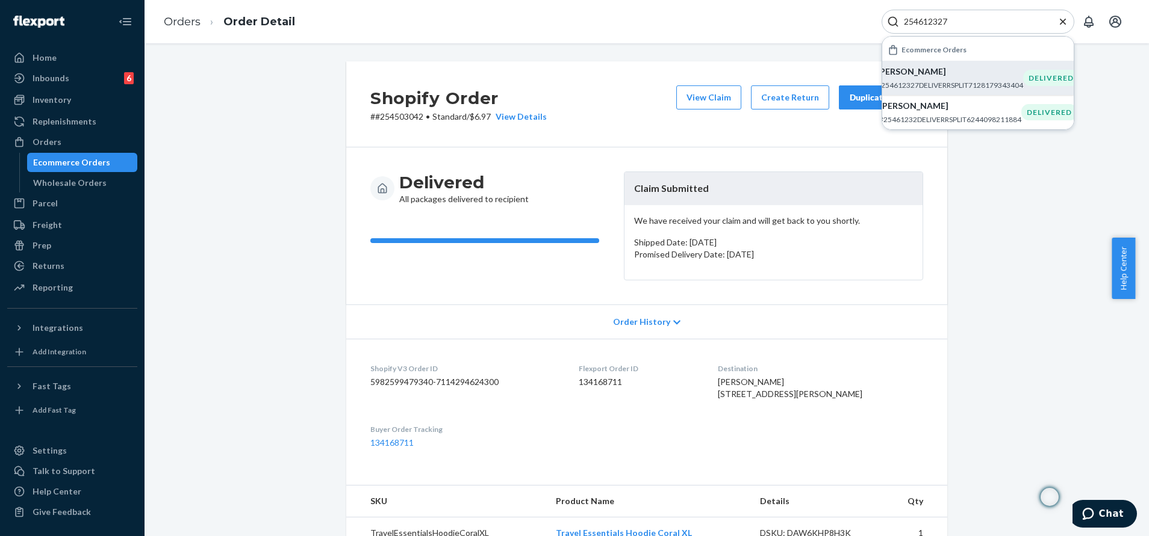
type input "254612327"
click at [990, 79] on div "[PERSON_NAME] #254612327DELIVERRSPLIT7128179343404" at bounding box center [950, 78] width 146 height 25
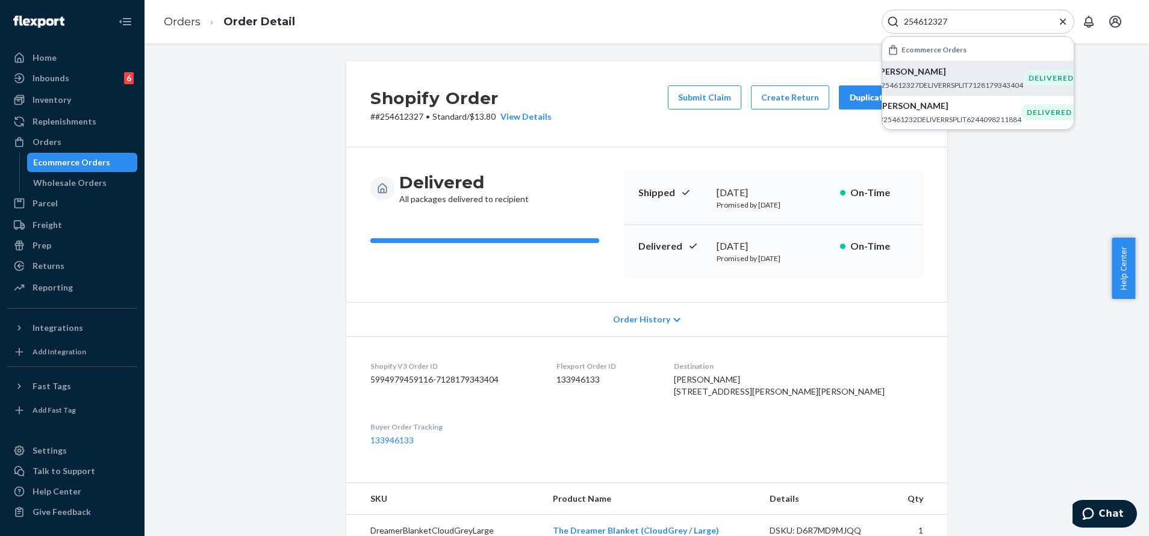
scroll to position [90, 0]
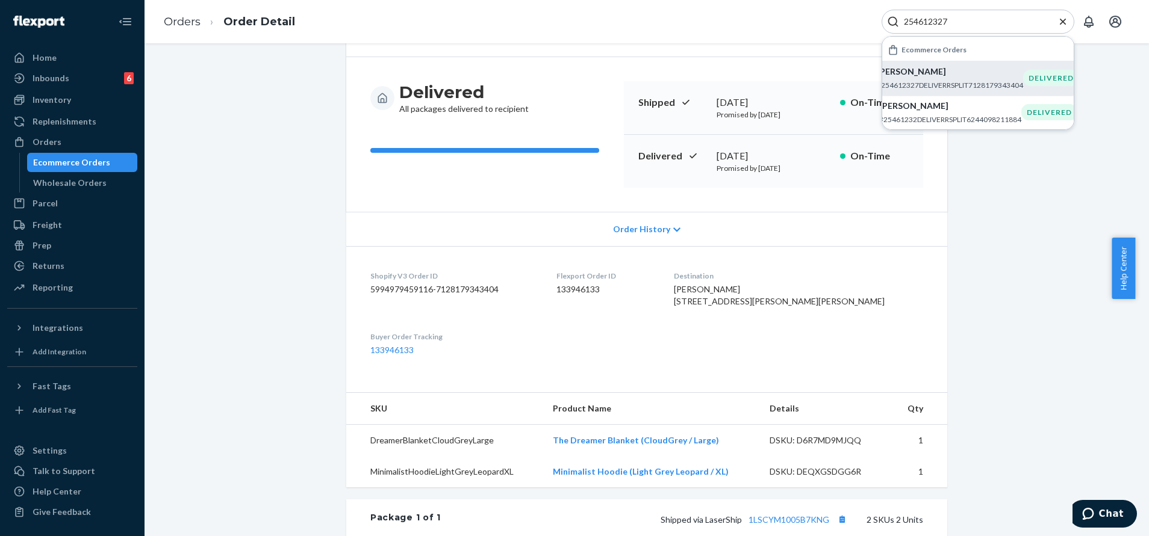
click at [916, 275] on dt "Destination" at bounding box center [798, 276] width 249 height 10
click at [1065, 23] on icon "Close Search" at bounding box center [1063, 22] width 12 height 12
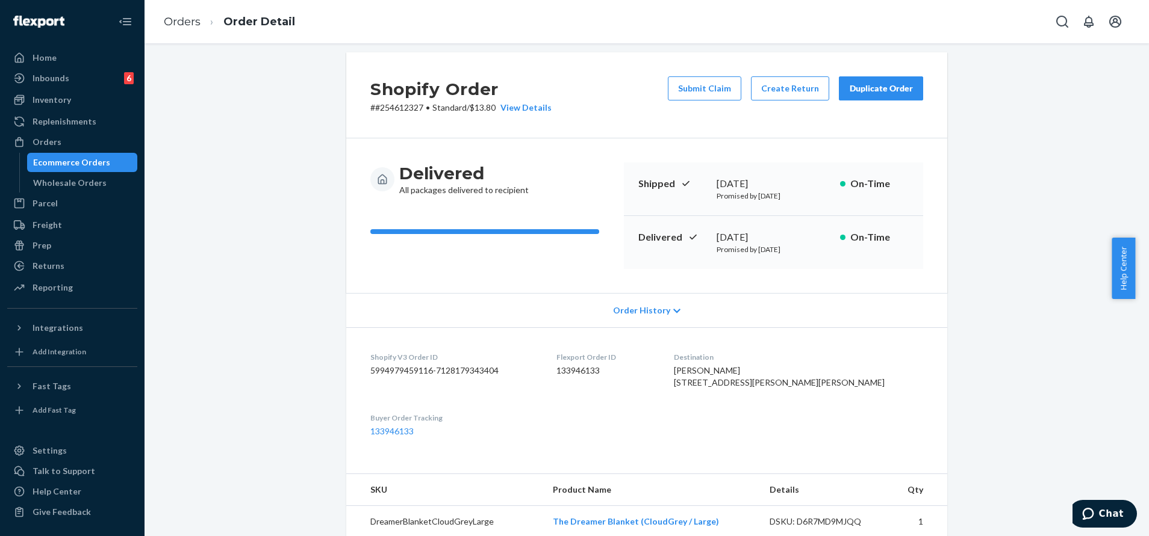
scroll to position [0, 0]
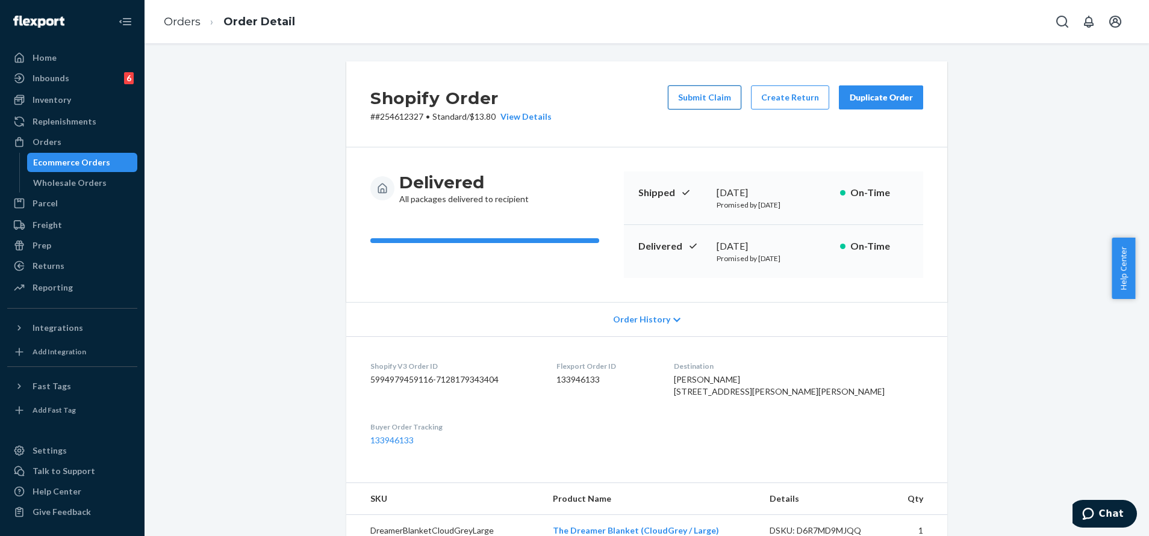
click at [684, 86] on button "Submit Claim" at bounding box center [704, 97] width 73 height 24
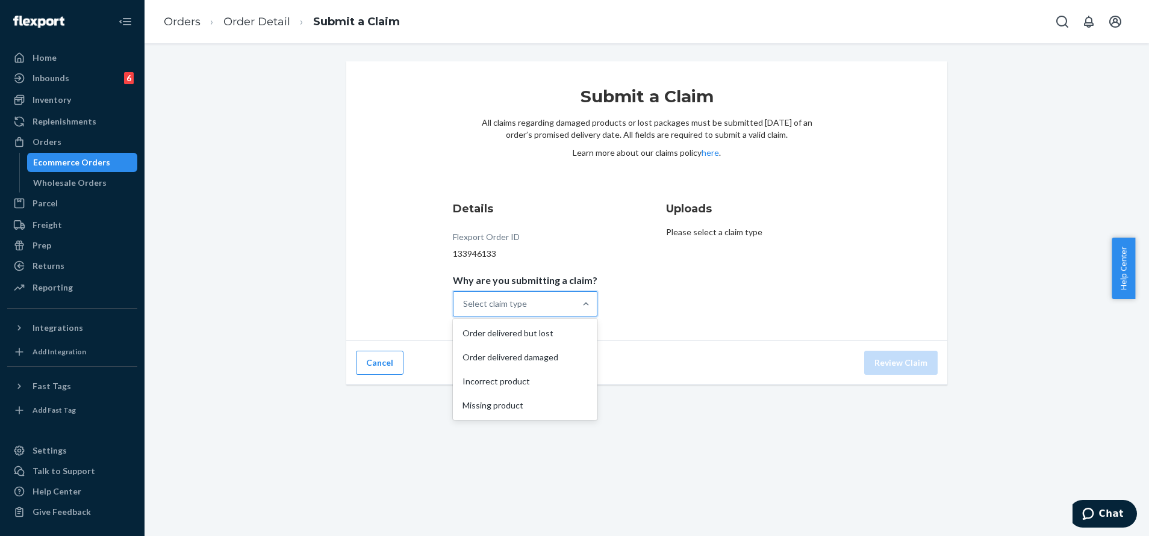
click at [515, 302] on div "Select claim type" at bounding box center [495, 304] width 64 height 12
click at [464, 302] on input "Why are you submitting a claim? option Order delivered but lost focused, 1 of 4…" at bounding box center [463, 304] width 1 height 12
click at [520, 404] on div "Missing product" at bounding box center [525, 406] width 140 height 24
click at [464, 310] on input "Why are you submitting a claim? option Missing product focused, 0 of 4. 4 resul…" at bounding box center [463, 304] width 1 height 12
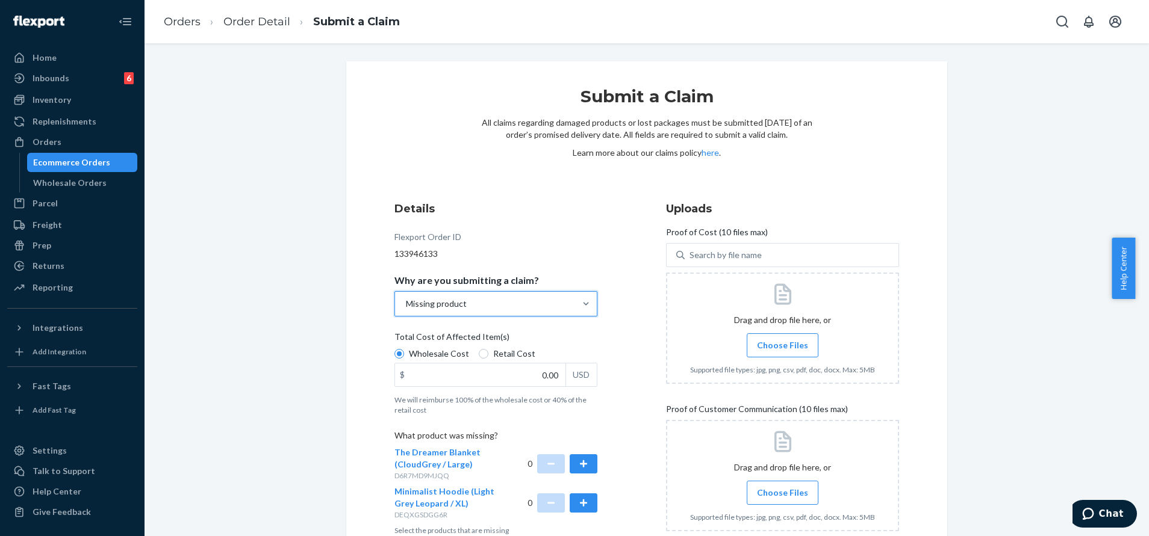
scroll to position [73, 0]
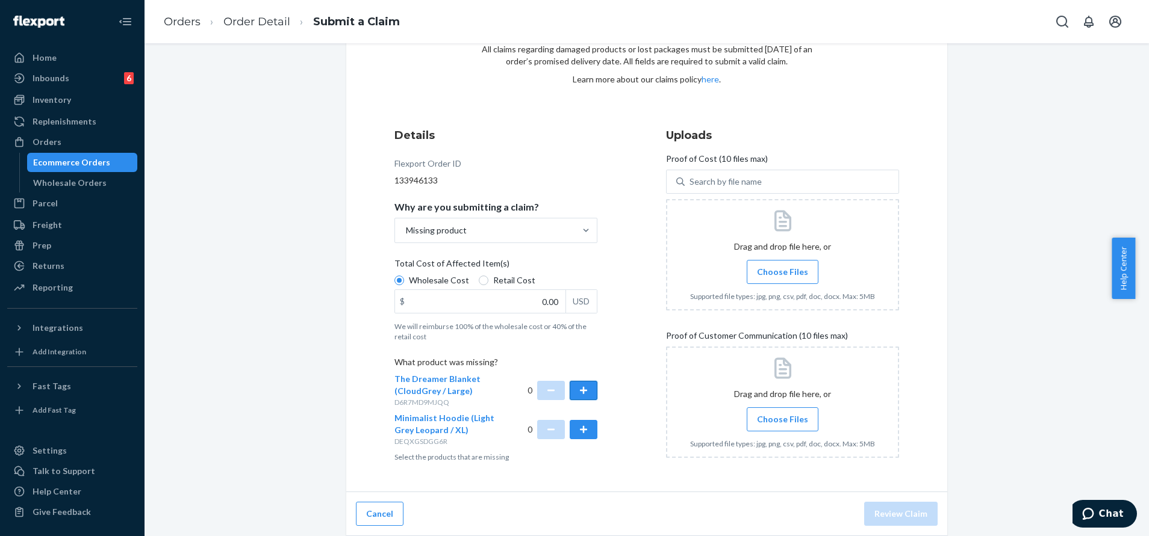
click at [585, 396] on button "button" at bounding box center [584, 390] width 28 height 19
click at [539, 299] on input "0.00" at bounding box center [480, 301] width 170 height 23
paste input "23.68"
type input "23.68"
click at [792, 267] on span "Choose Files" at bounding box center [782, 272] width 51 height 12
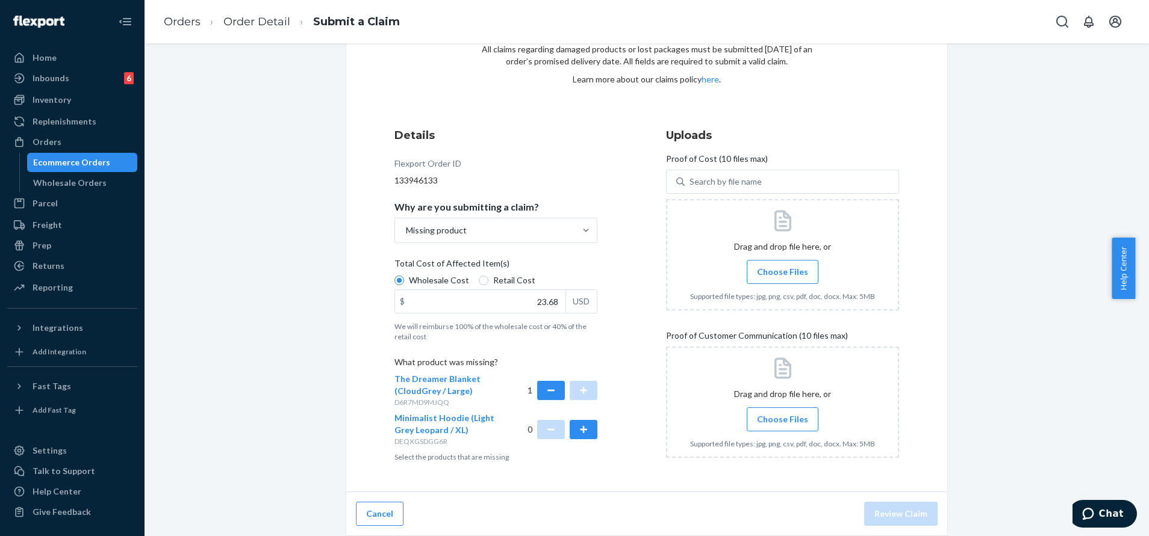
click at [783, 267] on input "Choose Files" at bounding box center [782, 272] width 1 height 13
click at [769, 421] on span "Choose Files" at bounding box center [782, 420] width 51 height 12
click at [782, 421] on input "Choose Files" at bounding box center [782, 419] width 1 height 13
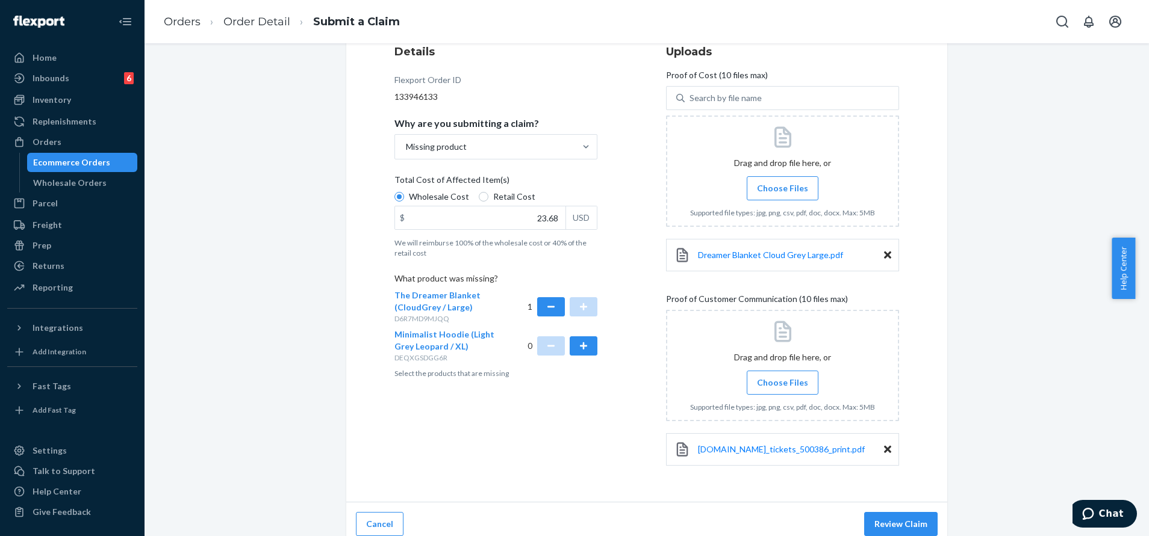
scroll to position [167, 0]
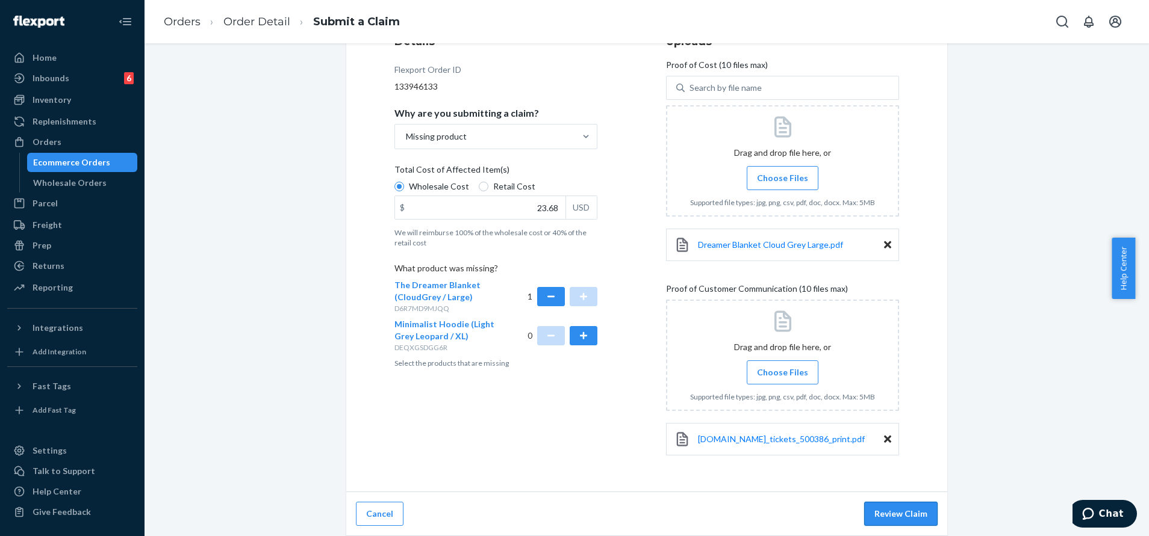
click at [916, 517] on button "Review Claim" at bounding box center [900, 514] width 73 height 24
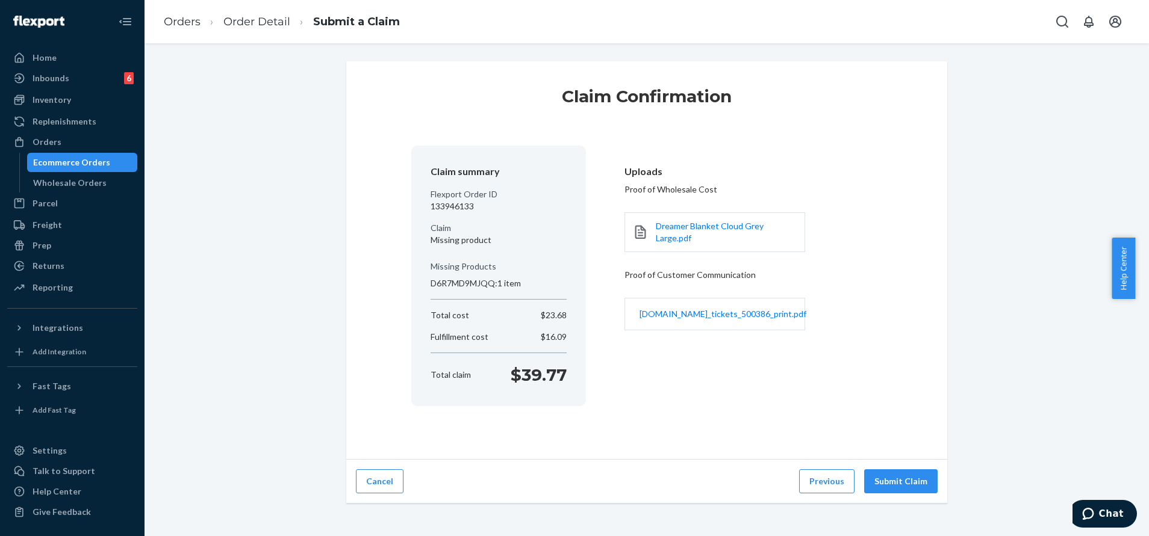
scroll to position [0, 0]
click at [887, 479] on button "Submit Claim" at bounding box center [900, 482] width 73 height 24
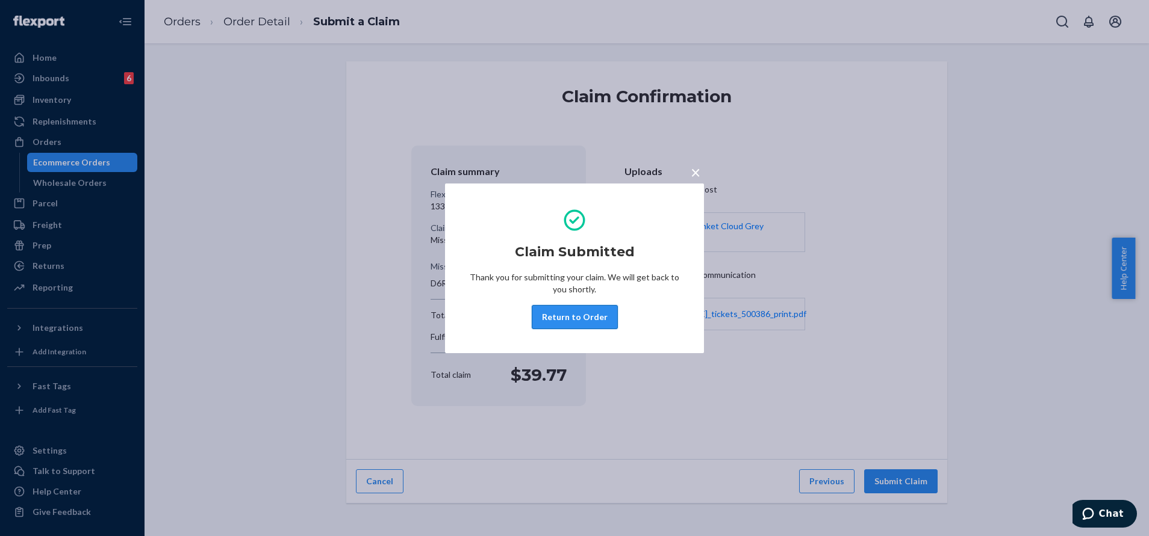
click at [557, 318] on button "Return to Order" at bounding box center [575, 317] width 86 height 24
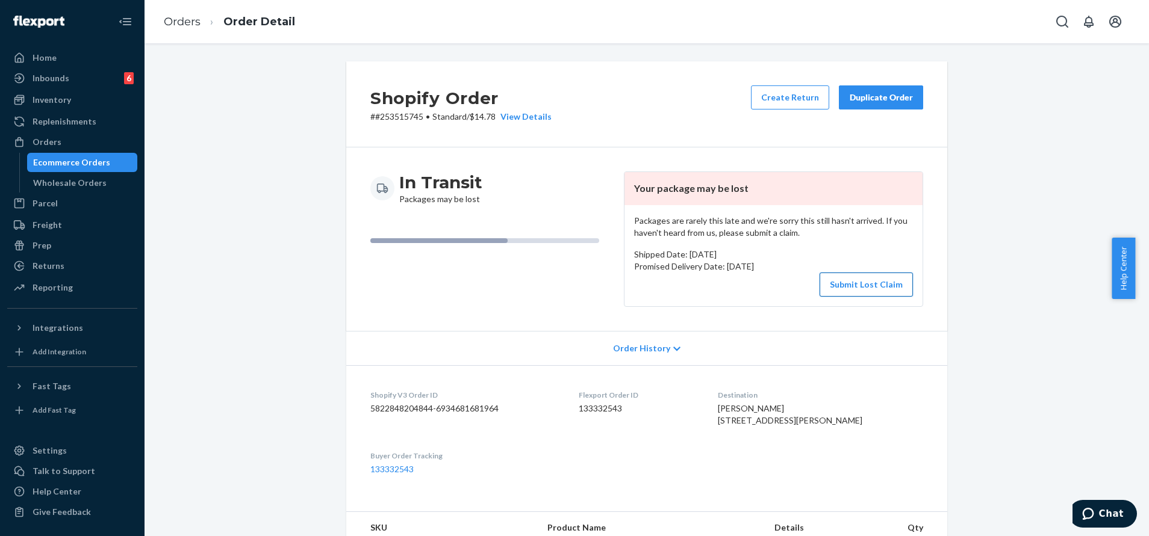
click at [859, 273] on button "Submit Lost Claim" at bounding box center [865, 285] width 93 height 24
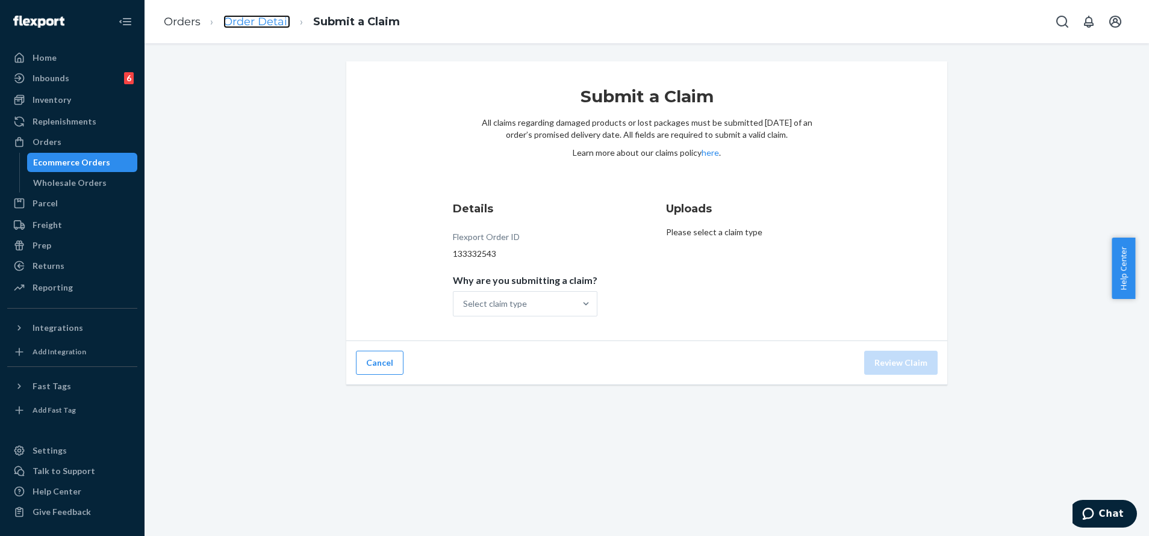
click at [273, 16] on link "Order Detail" at bounding box center [256, 21] width 67 height 13
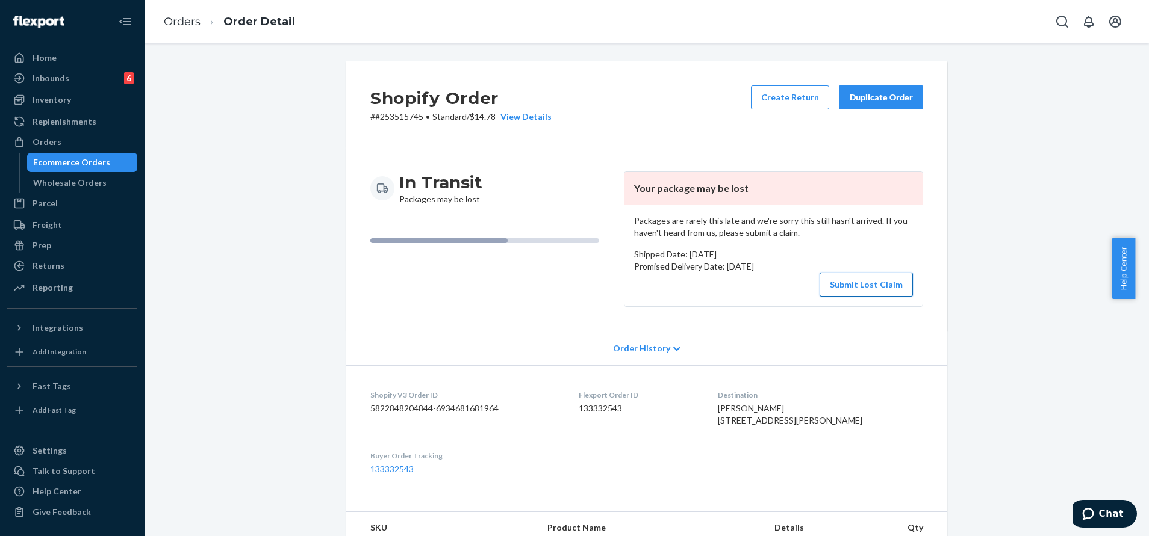
click at [865, 281] on button "Submit Lost Claim" at bounding box center [865, 285] width 93 height 24
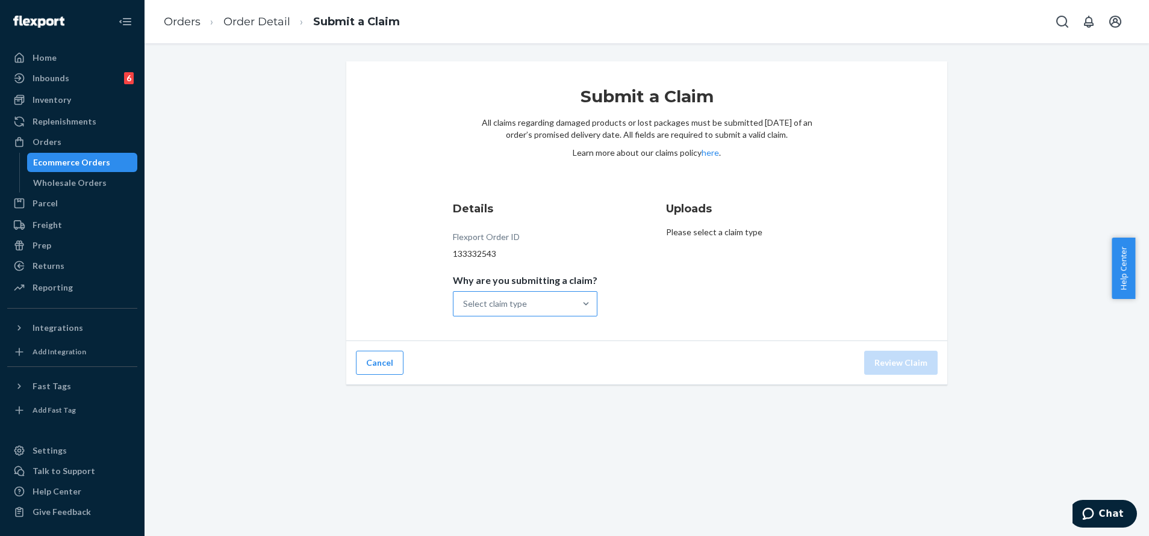
click at [589, 296] on div at bounding box center [586, 304] width 22 height 24
click at [464, 298] on input "Why are you submitting a claim? Select claim type" at bounding box center [463, 304] width 1 height 12
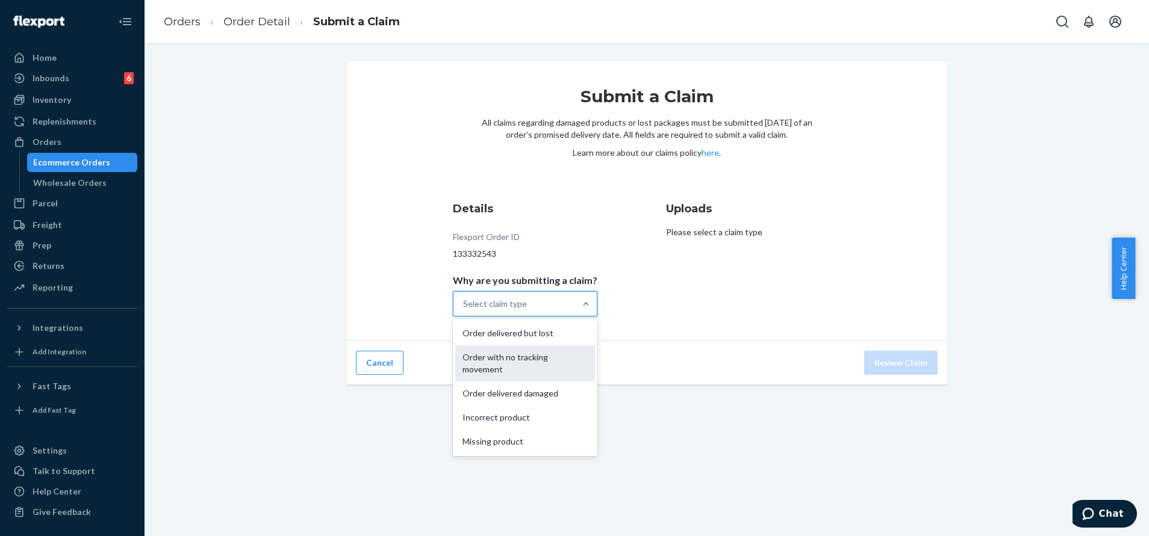
click at [549, 372] on div "Order with no tracking movement" at bounding box center [525, 364] width 140 height 36
click at [464, 310] on input "Why are you submitting a claim? option Order with no tracking movement focused,…" at bounding box center [463, 304] width 1 height 12
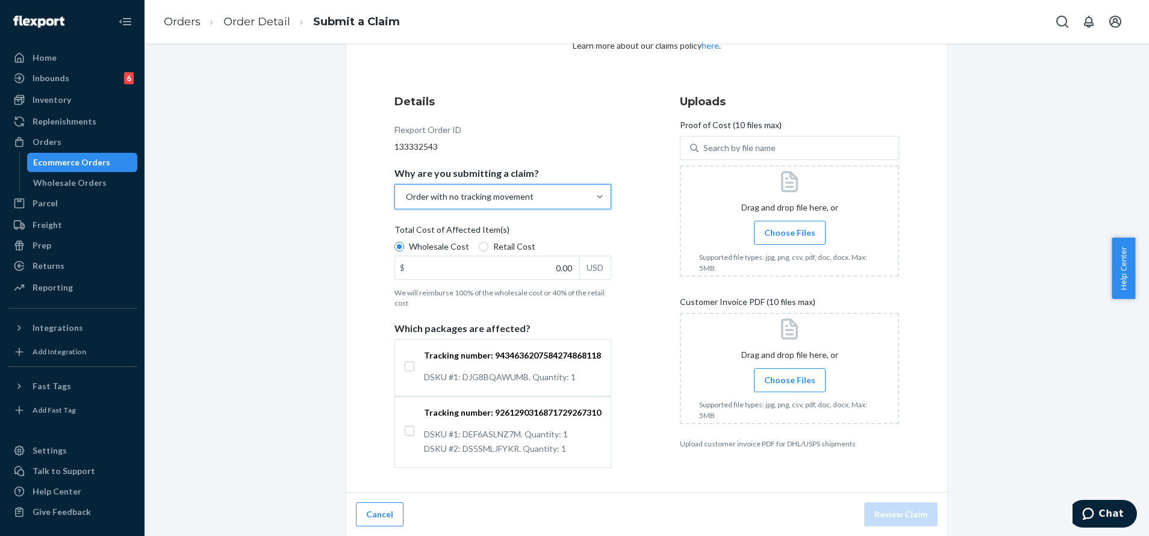
scroll to position [108, 0]
click at [405, 366] on input "Tracking number: 9434636207584274868118 DSKU #1: DJG8BQAWUMB. Quantity: 1" at bounding box center [410, 366] width 10 height 10
checkbox input "true"
click at [405, 435] on input "Tracking number: 9261290316871729267310 DSKU #1: DEF6ASLNZ7M. Quantity: 1 DSKU …" at bounding box center [410, 431] width 10 height 10
checkbox input "true"
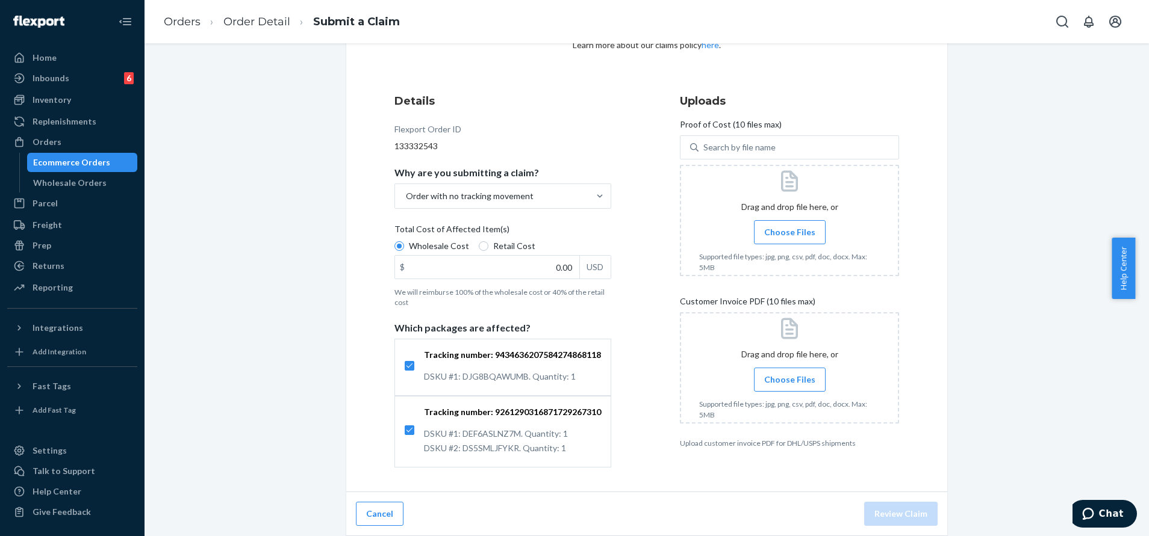
click at [800, 235] on span "Choose Files" at bounding box center [789, 232] width 51 height 12
click at [790, 235] on input "Choose Files" at bounding box center [789, 232] width 1 height 13
click at [775, 236] on span "Choose Files" at bounding box center [789, 232] width 51 height 12
click at [789, 236] on input "Choose Files" at bounding box center [789, 232] width 1 height 13
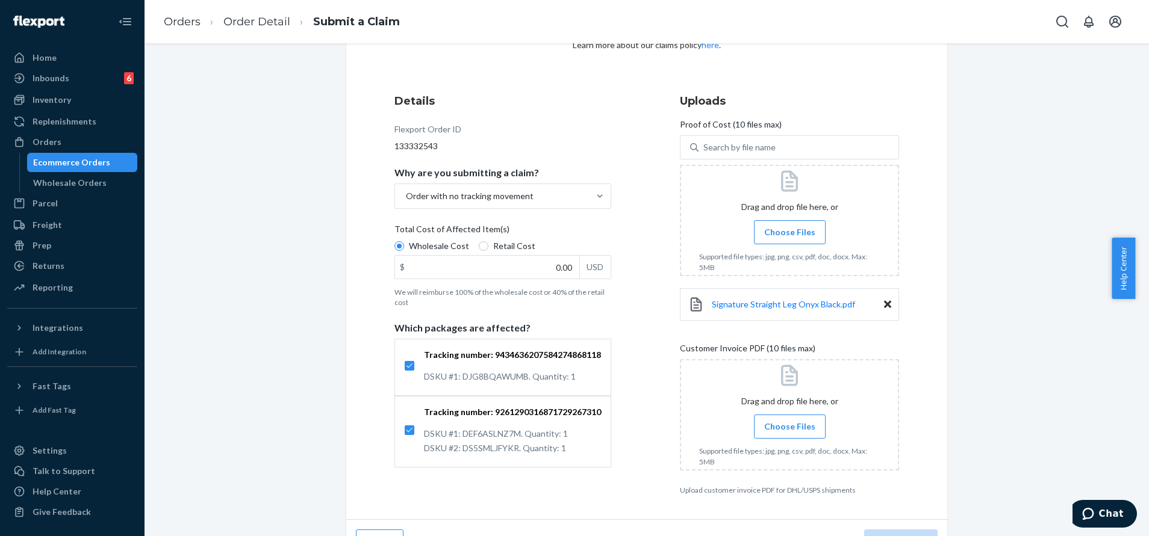
click at [776, 220] on label "Choose Files" at bounding box center [790, 232] width 72 height 24
click at [789, 226] on input "Choose Files" at bounding box center [789, 232] width 1 height 13
click at [797, 243] on label "Choose Files" at bounding box center [790, 232] width 72 height 24
click at [790, 239] on input "Choose Files" at bounding box center [789, 232] width 1 height 13
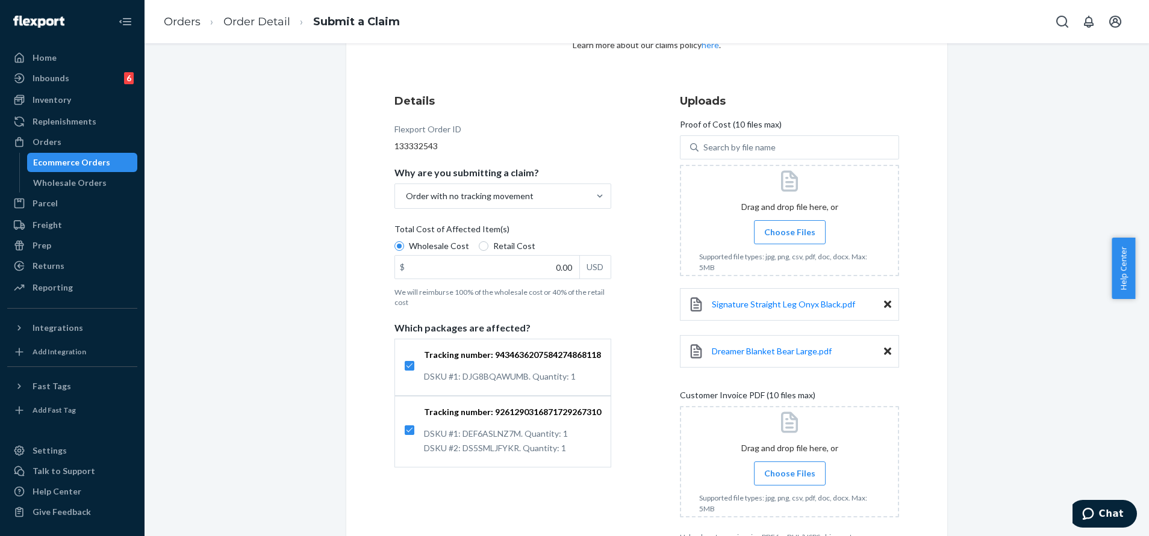
click at [791, 234] on span "Choose Files" at bounding box center [789, 232] width 51 height 12
click at [790, 234] on input "Choose Files" at bounding box center [789, 232] width 1 height 13
click at [759, 222] on label "Choose Files" at bounding box center [790, 232] width 72 height 24
click at [789, 226] on input "Choose Files" at bounding box center [789, 232] width 1 height 13
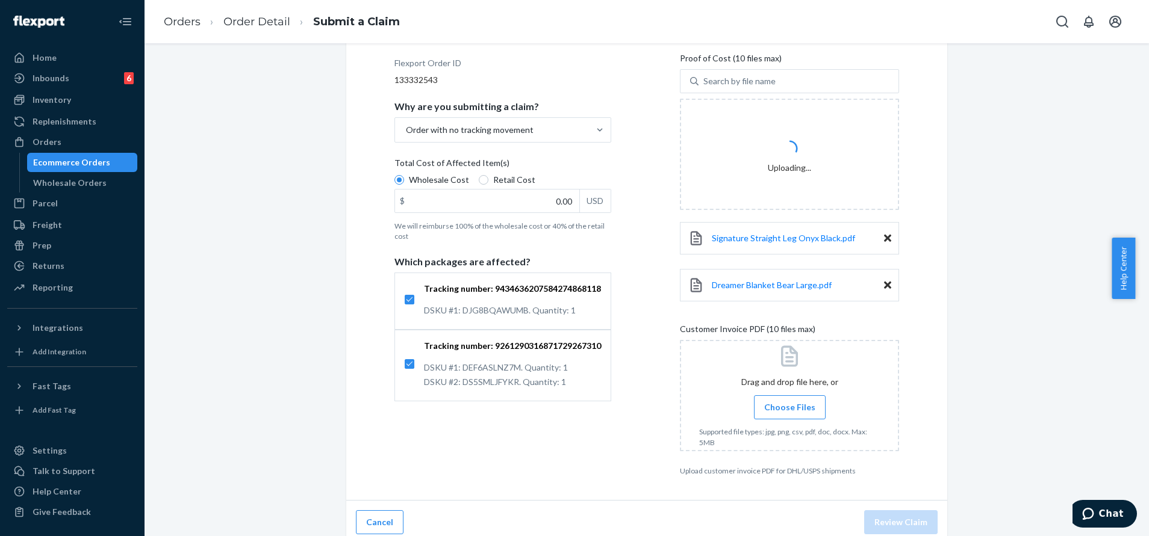
scroll to position [182, 0]
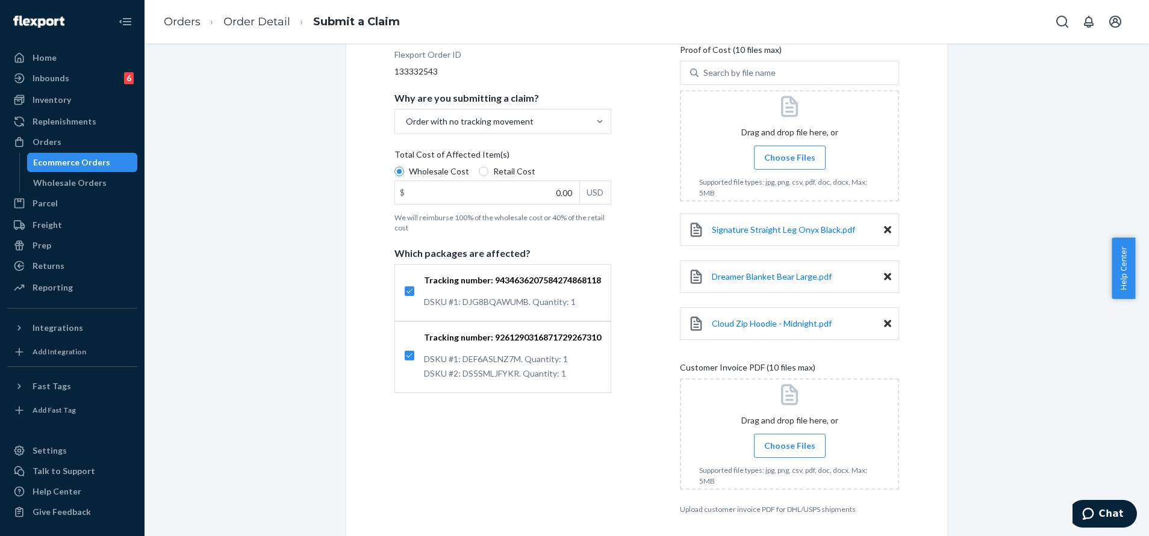
click at [799, 442] on span "Choose Files" at bounding box center [789, 446] width 51 height 12
click at [790, 442] on input "Choose Files" at bounding box center [789, 446] width 1 height 13
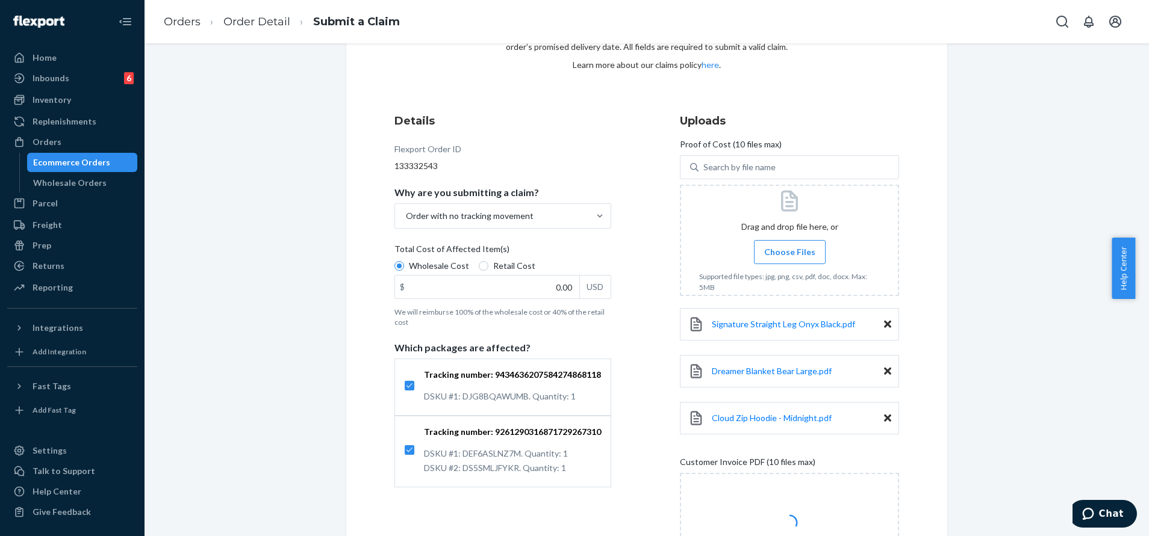
scroll to position [49, 0]
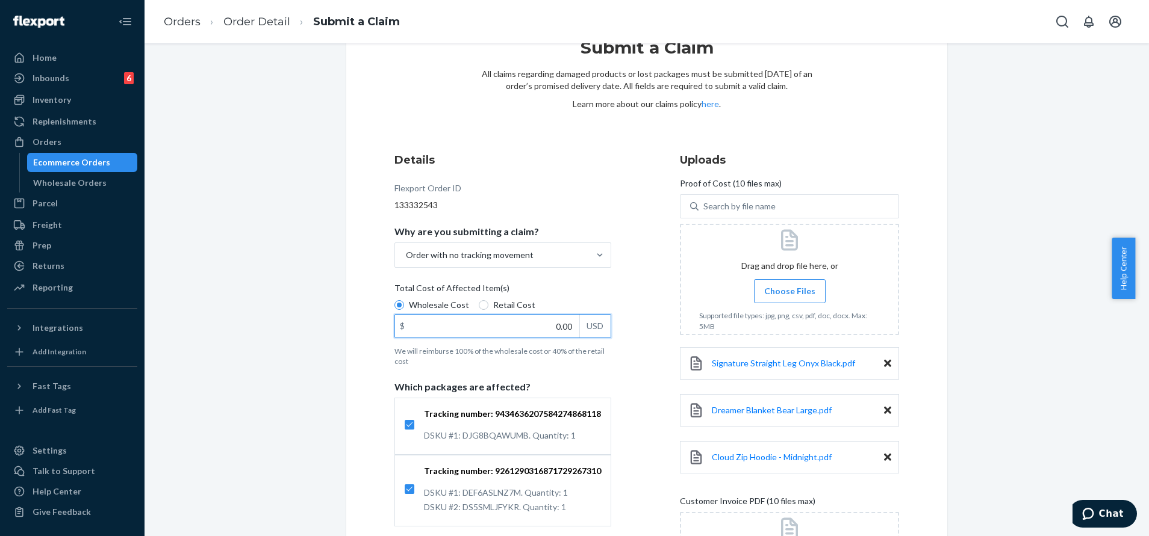
click at [540, 332] on input "0.00" at bounding box center [487, 326] width 184 height 23
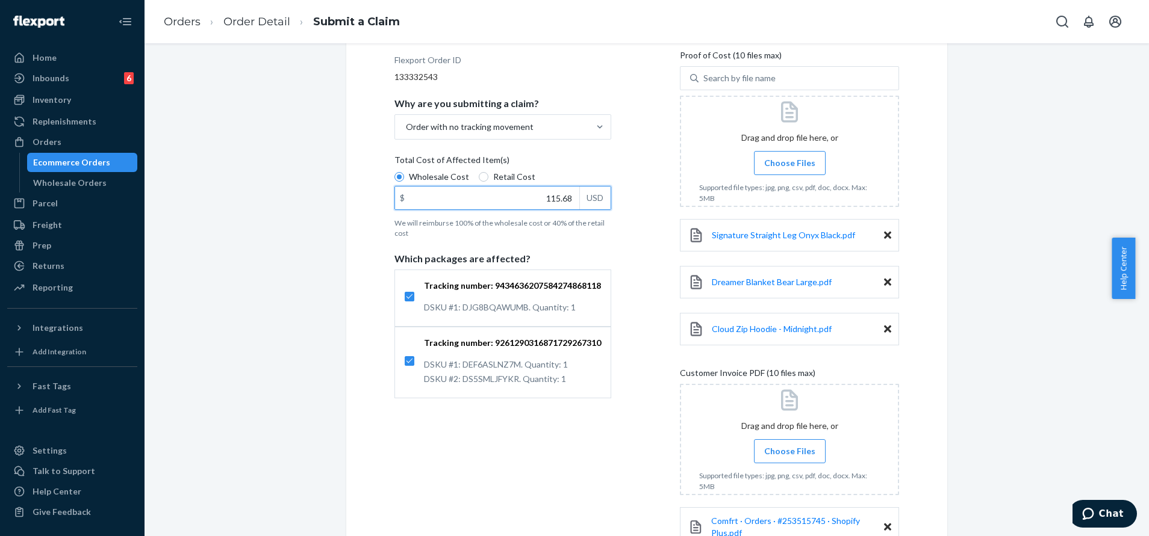
scroll to position [284, 0]
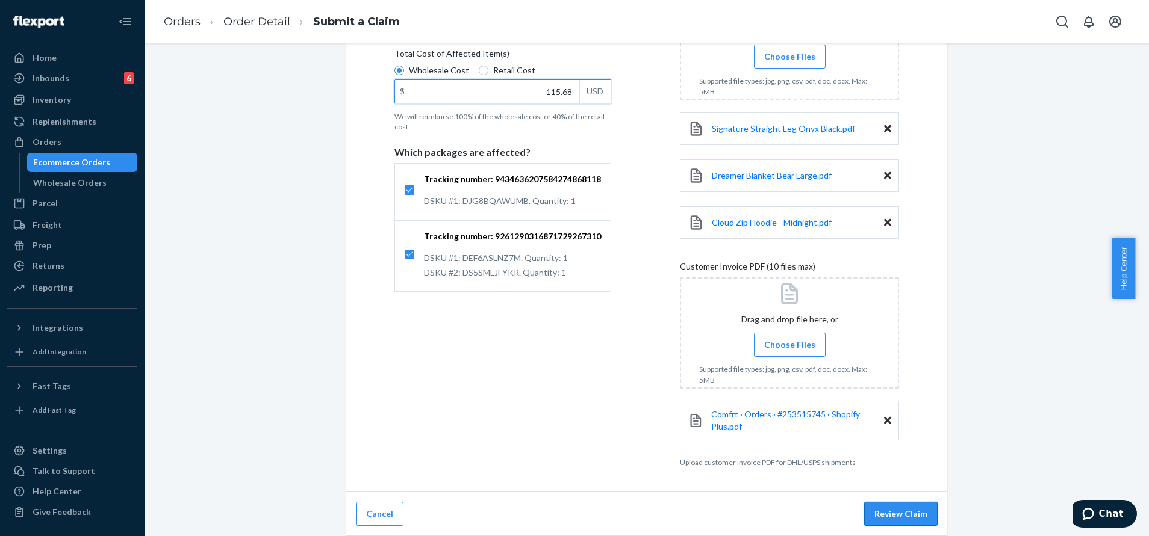
type input "115.68"
click at [884, 514] on button "Review Claim" at bounding box center [900, 514] width 73 height 24
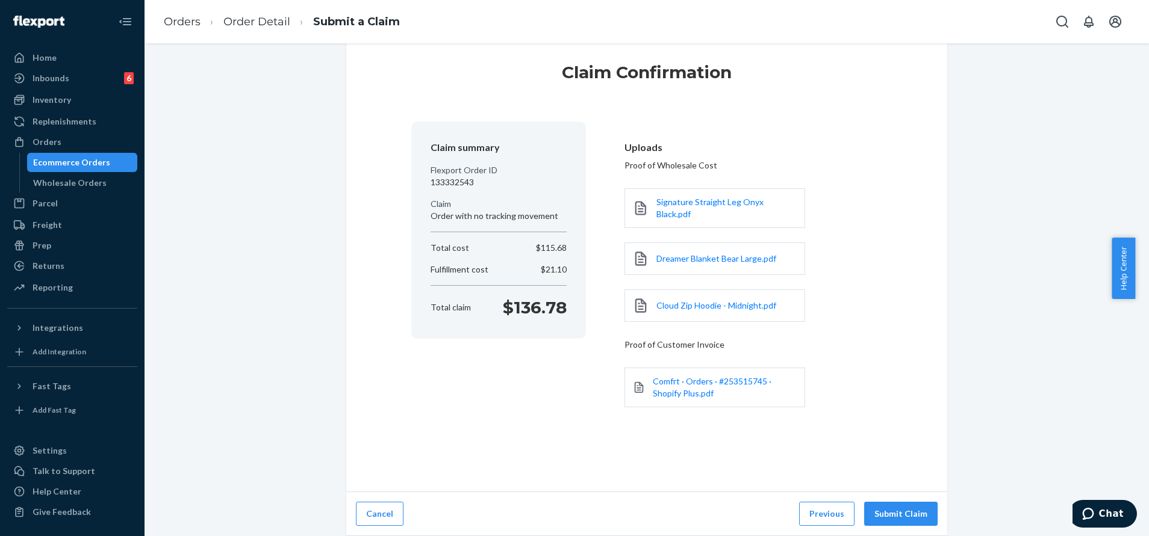
scroll to position [17, 0]
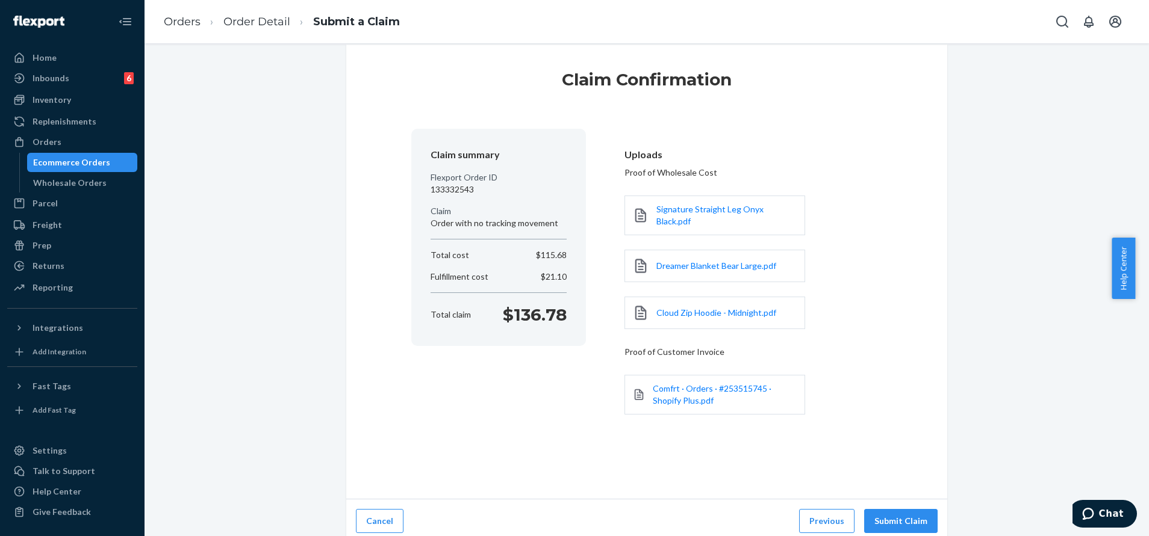
click at [884, 514] on button "Submit Claim" at bounding box center [900, 521] width 73 height 24
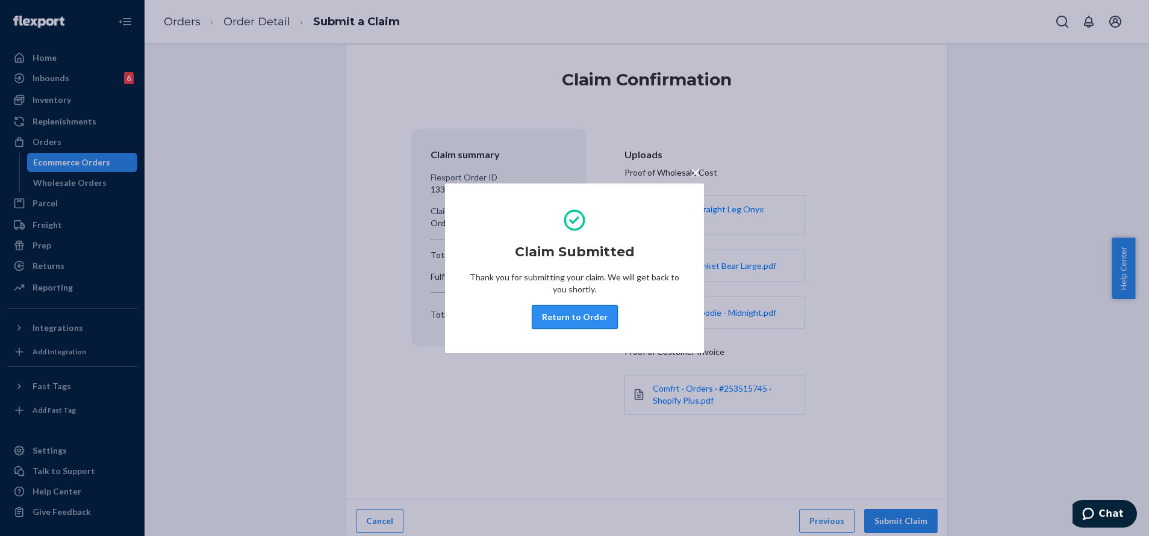
click at [602, 319] on button "Return to Order" at bounding box center [575, 317] width 86 height 24
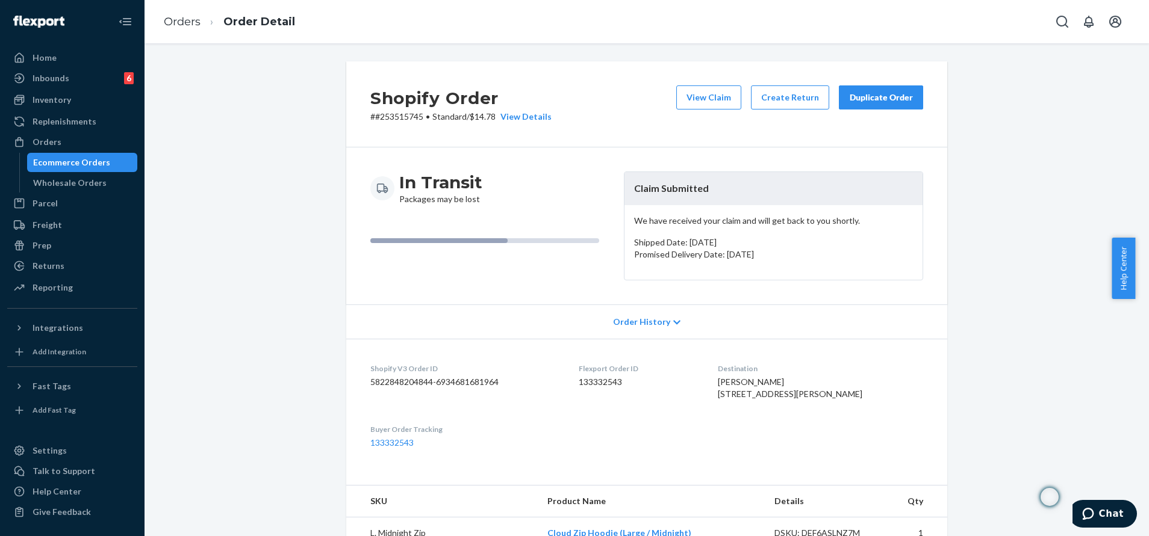
click at [875, 92] on div "Duplicate Order" at bounding box center [881, 98] width 64 height 12
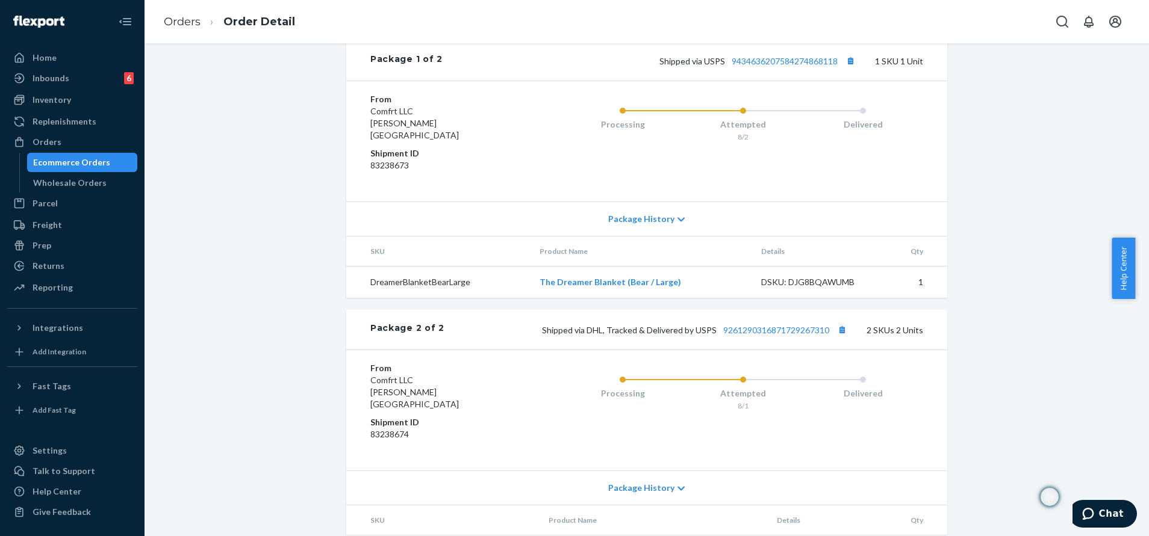
scroll to position [632, 0]
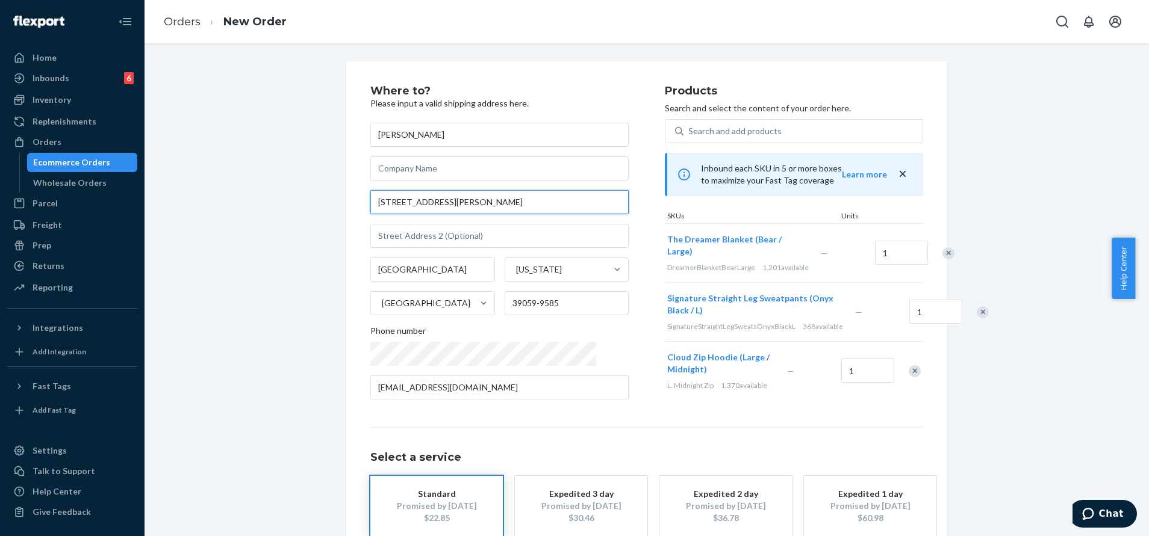
click at [480, 211] on input "4100 Burt Loop Rd" at bounding box center [499, 202] width 258 height 24
paste input "228 Robinhood Drive Covington, La 70433"
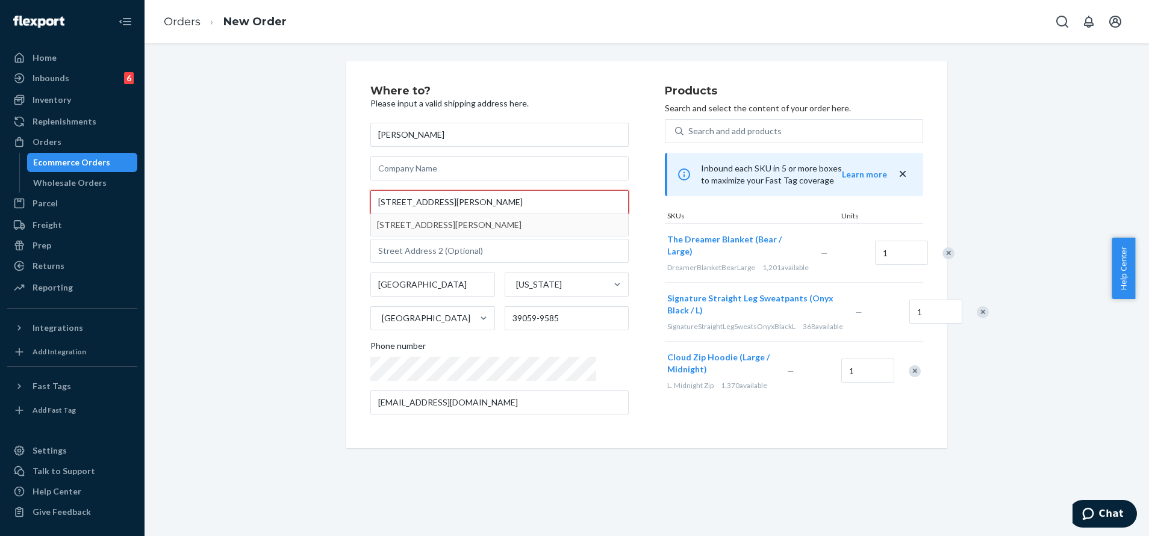
type input "228 Robinhood Drive Covington, La 70433"
type input "Covington"
type input "70433"
type input "228 Robin Hood Dr"
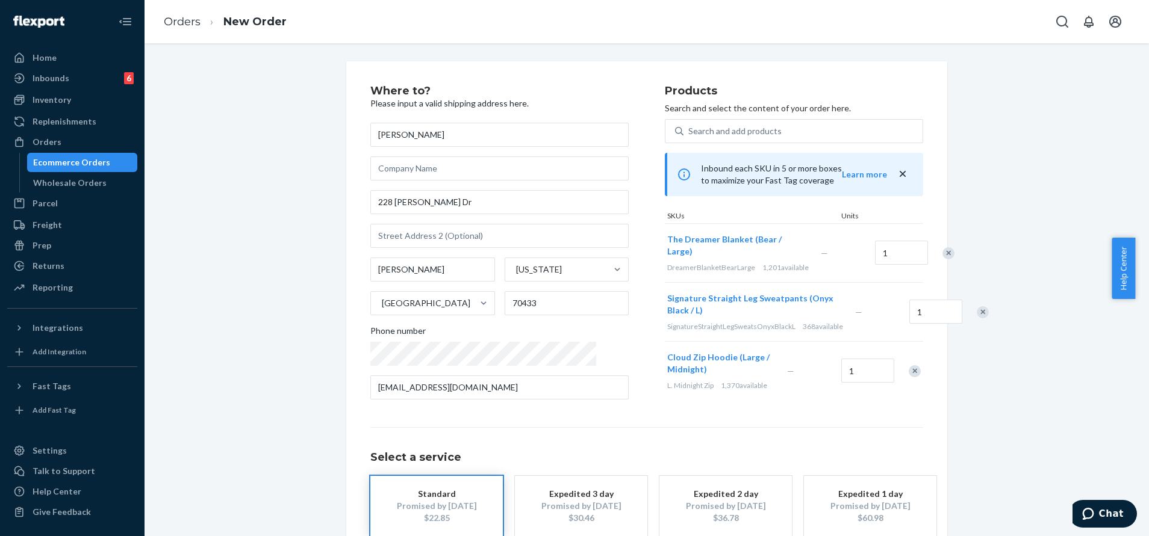
scroll to position [72, 0]
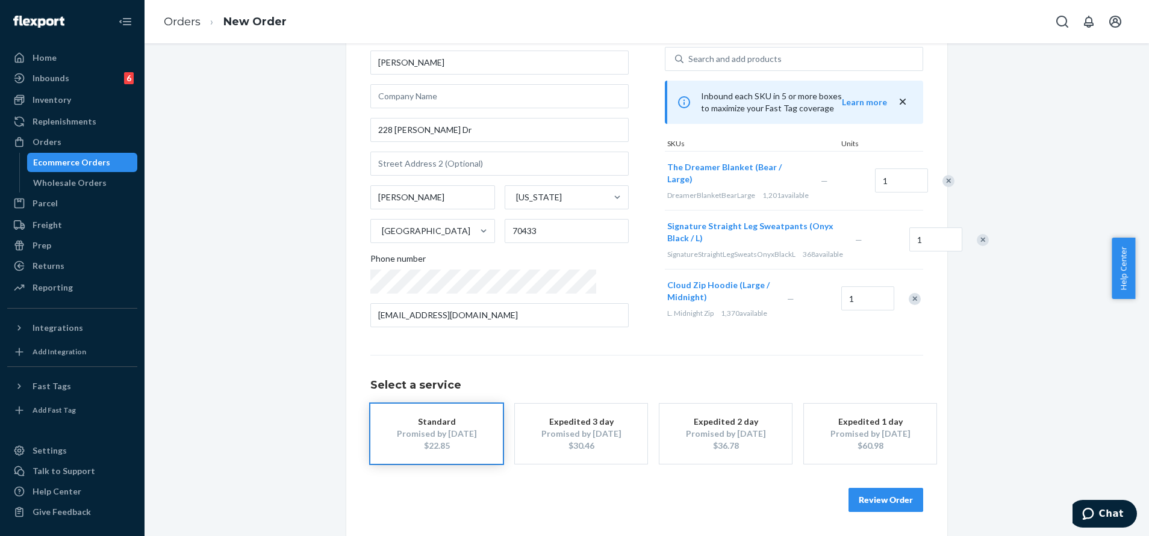
click at [877, 494] on button "Review Order" at bounding box center [885, 500] width 75 height 24
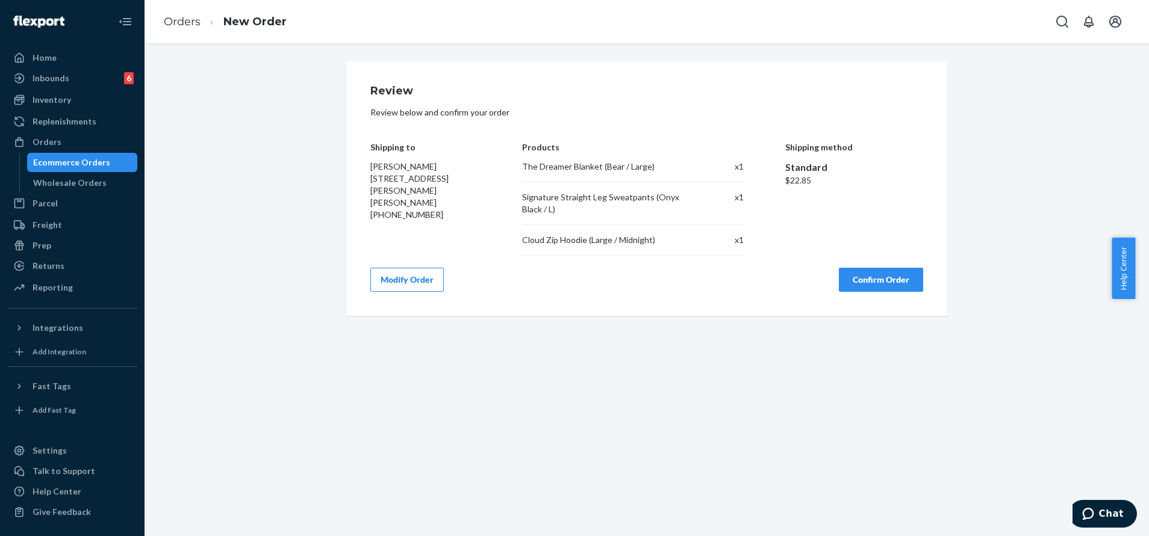
scroll to position [0, 0]
click at [887, 274] on button "Confirm Order" at bounding box center [881, 280] width 84 height 24
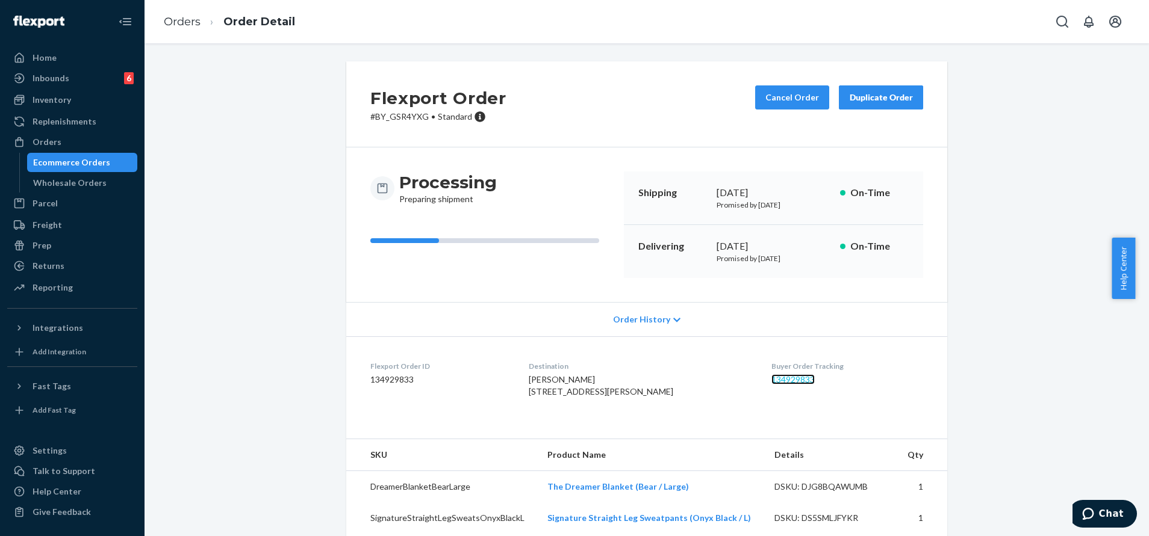
click at [772, 381] on link "134929833" at bounding box center [792, 379] width 43 height 10
click at [1059, 16] on icon "Open Search Box" at bounding box center [1062, 21] width 14 height 14
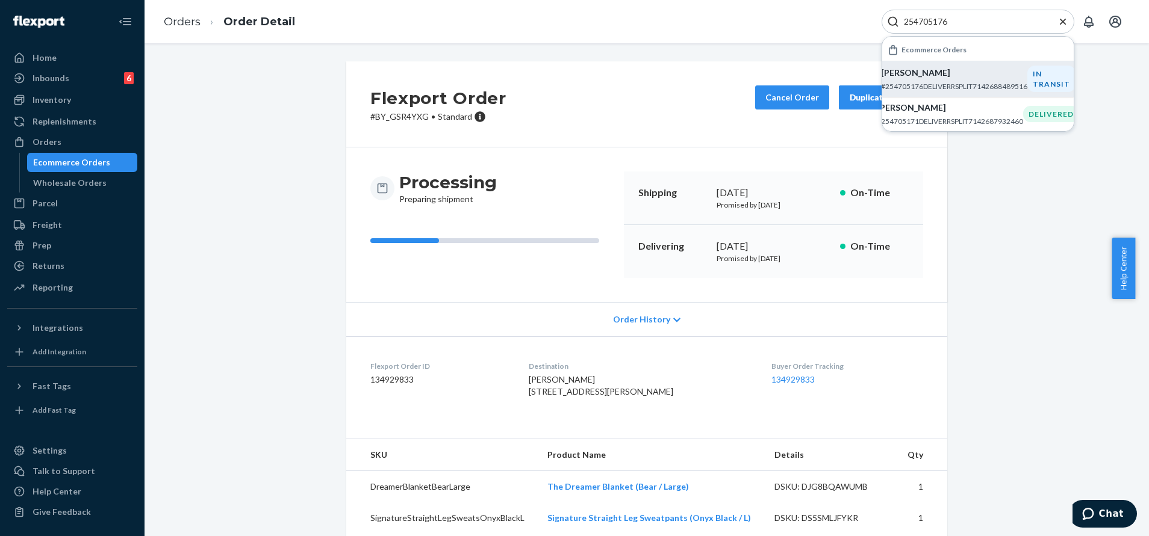
type input "254705176"
click at [1017, 74] on p "Cortez Putman" at bounding box center [954, 73] width 146 height 12
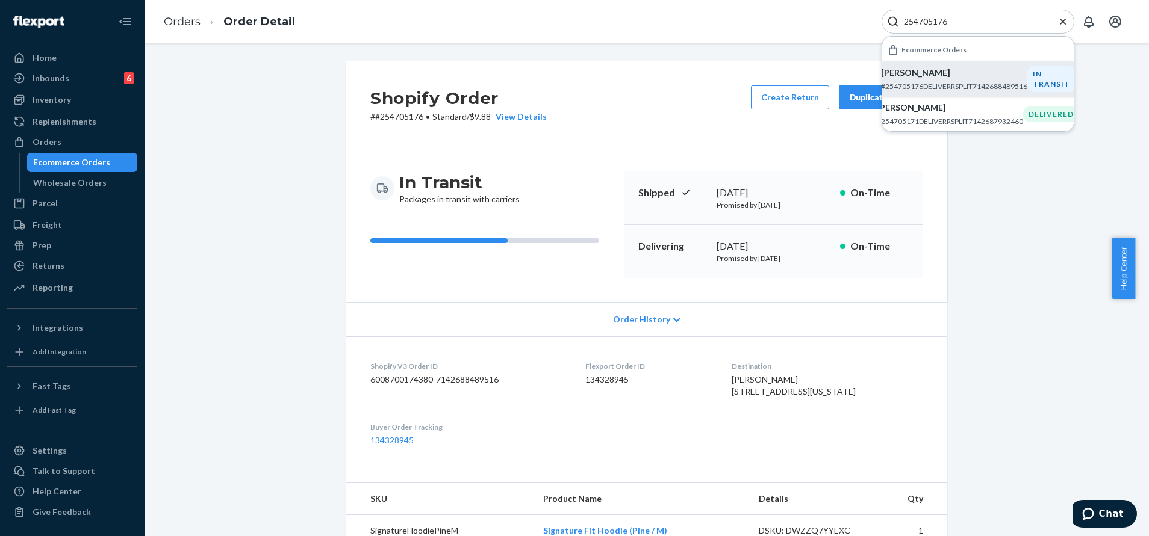
click at [1061, 22] on icon "Close Search" at bounding box center [1063, 21] width 6 height 6
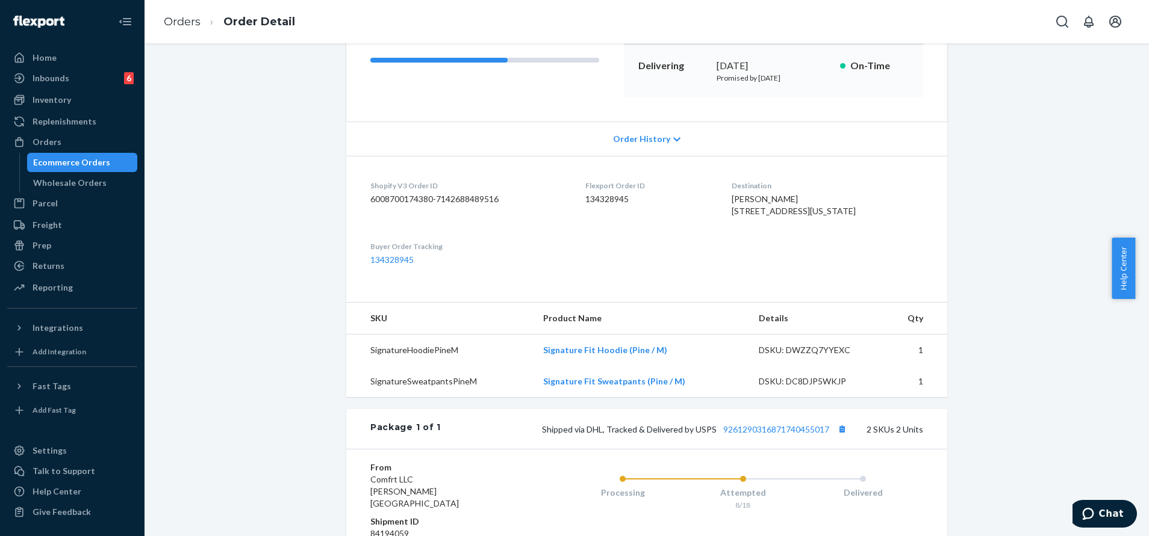
scroll to position [271, 0]
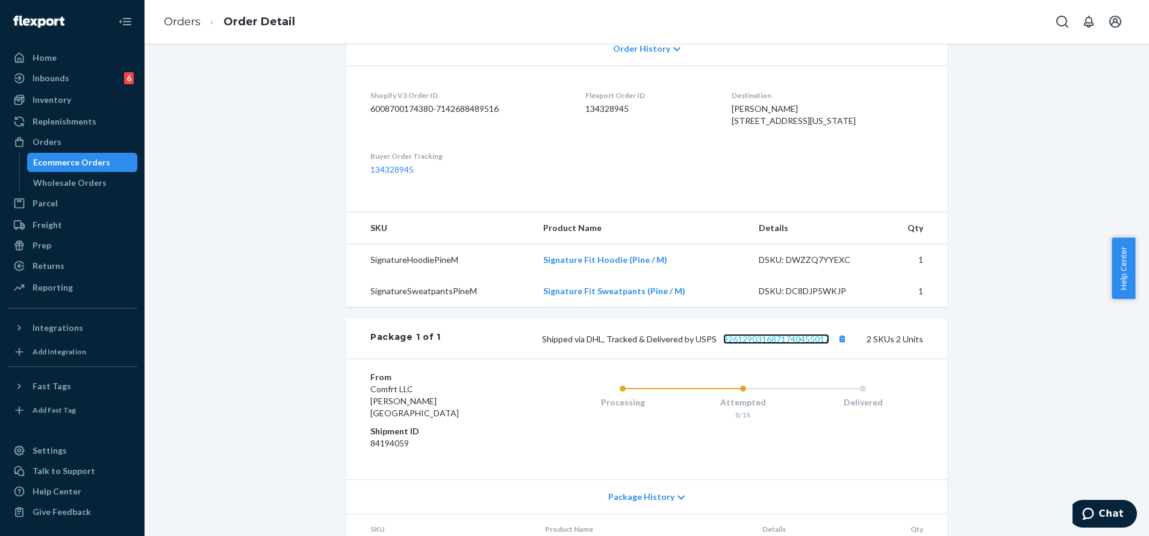
click at [786, 344] on link "9261290316871740455017" at bounding box center [776, 339] width 106 height 10
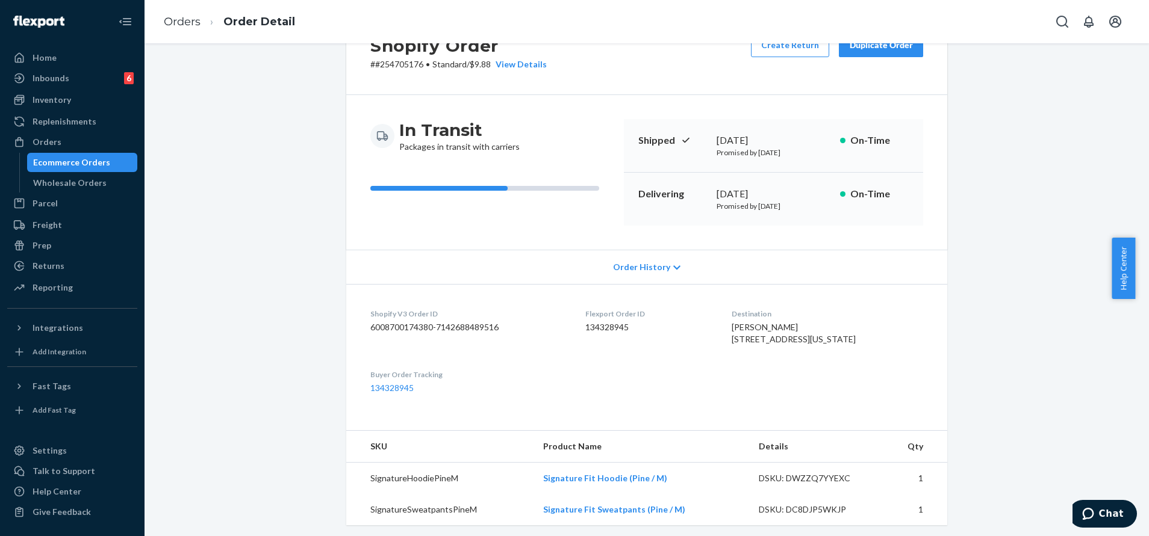
scroll to position [0, 0]
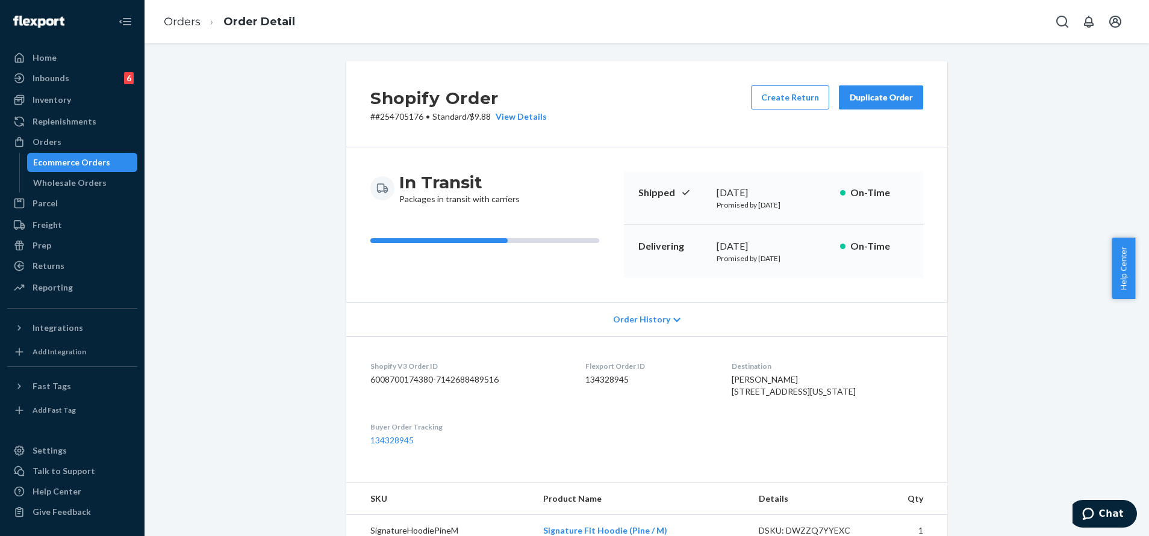
click at [859, 95] on div "Duplicate Order" at bounding box center [881, 98] width 64 height 12
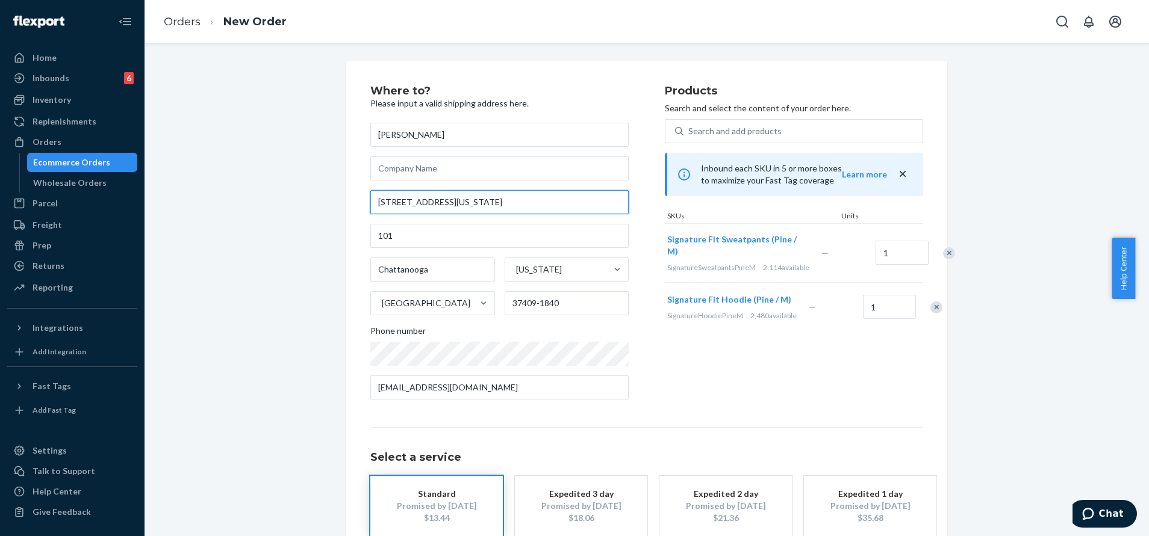
click at [485, 205] on input "4905 Tennessee Ave # 58" at bounding box center [499, 202] width 258 height 24
paste input "3932 webb oaks ct, Chattanooga, tn 37416"
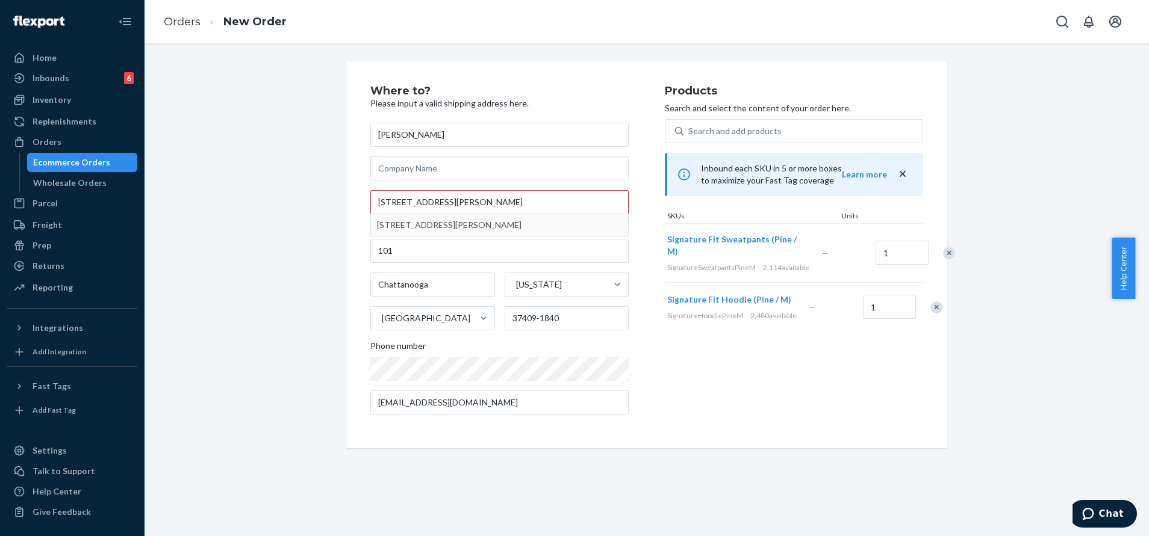
type input "3932 Webb Oaks Ct"
type input "37416"
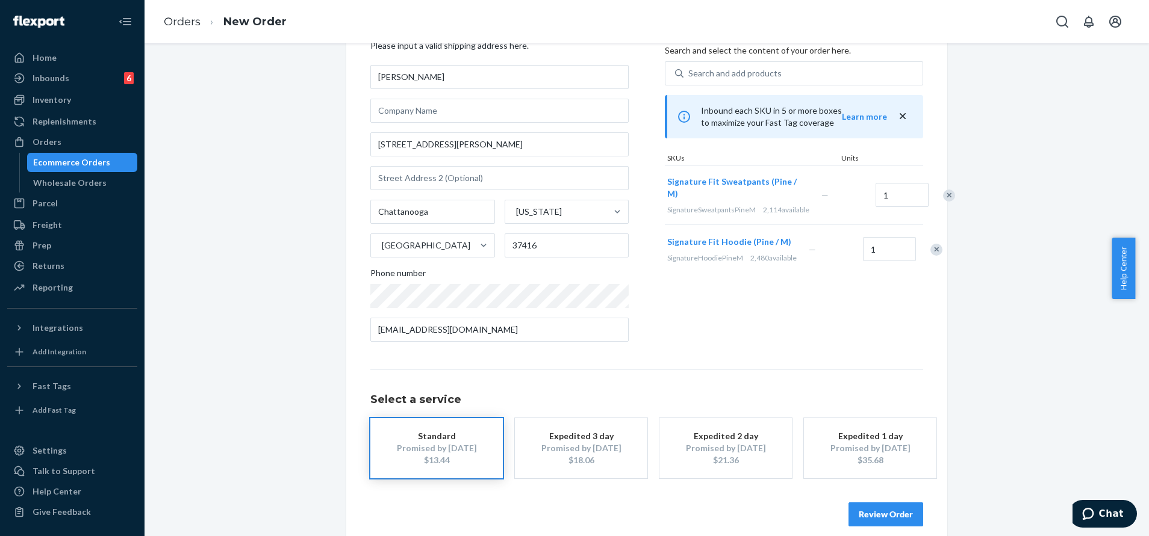
scroll to position [72, 0]
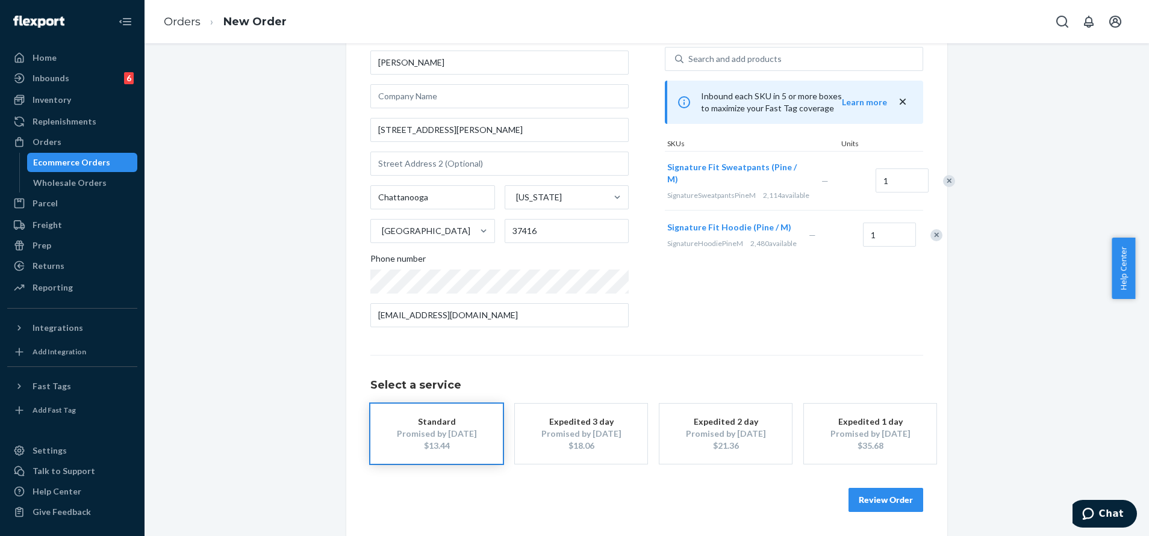
click at [877, 498] on button "Review Order" at bounding box center [885, 500] width 75 height 24
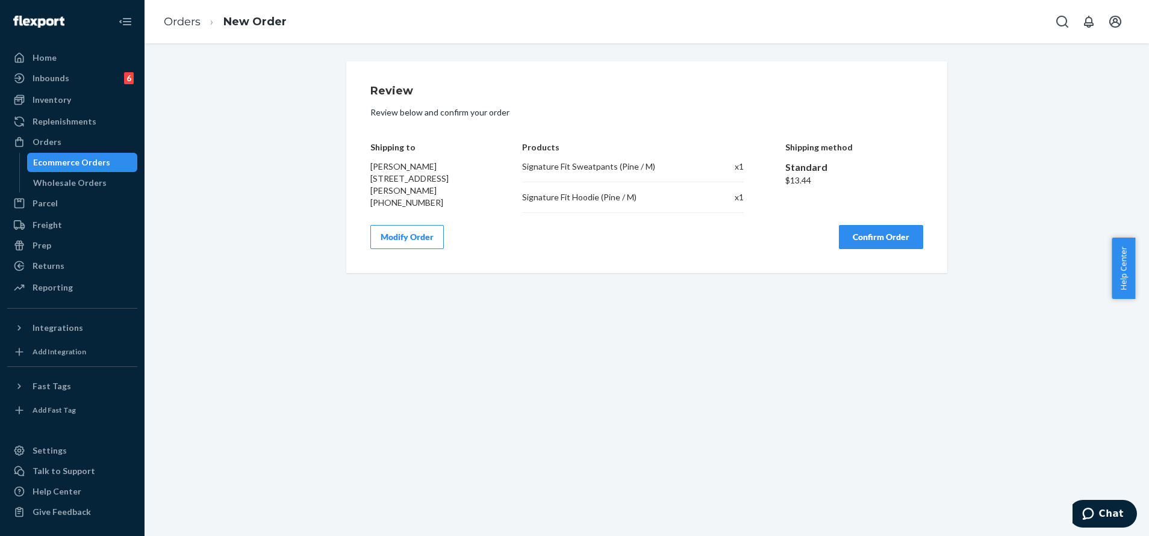
scroll to position [0, 0]
click at [880, 225] on button "Confirm Order" at bounding box center [881, 237] width 84 height 24
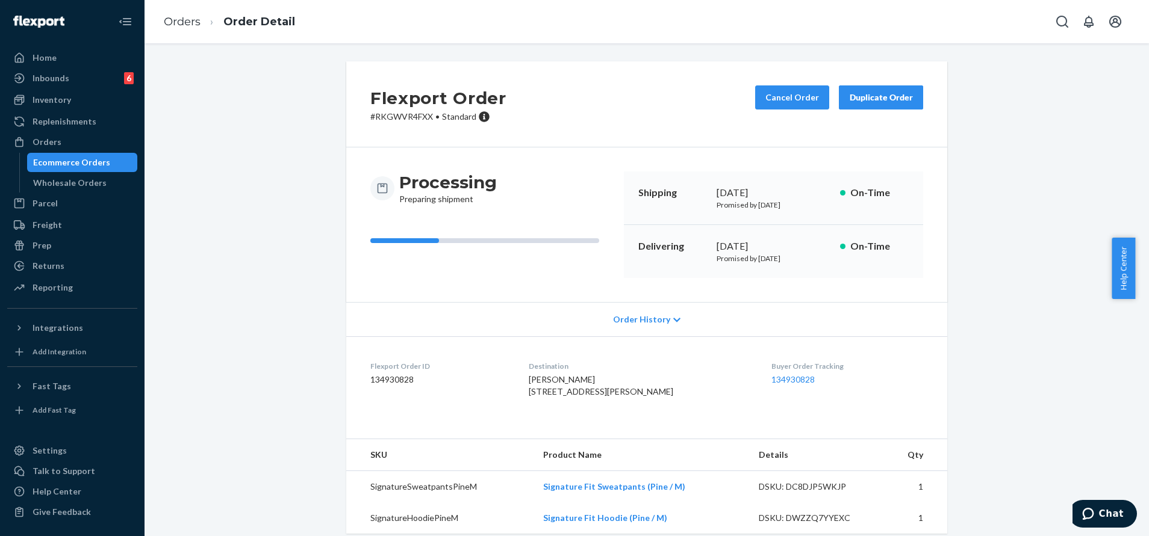
click at [771, 373] on div "Buyer Order Tracking 134930828" at bounding box center [847, 382] width 152 height 42
click at [774, 376] on link "134930828" at bounding box center [792, 379] width 43 height 10
